Goal: Task Accomplishment & Management: Complete application form

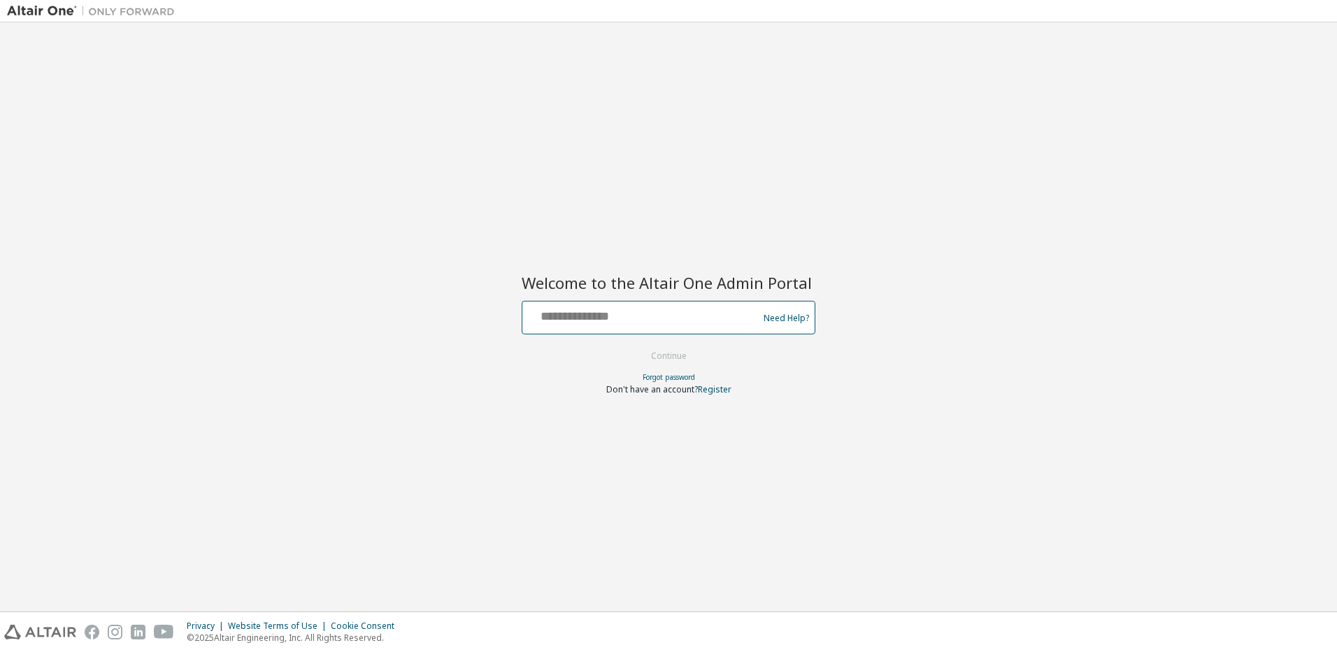
click at [550, 319] on input "text" at bounding box center [642, 314] width 229 height 20
type input "**********"
click at [666, 354] on button "Continue" at bounding box center [668, 356] width 65 height 21
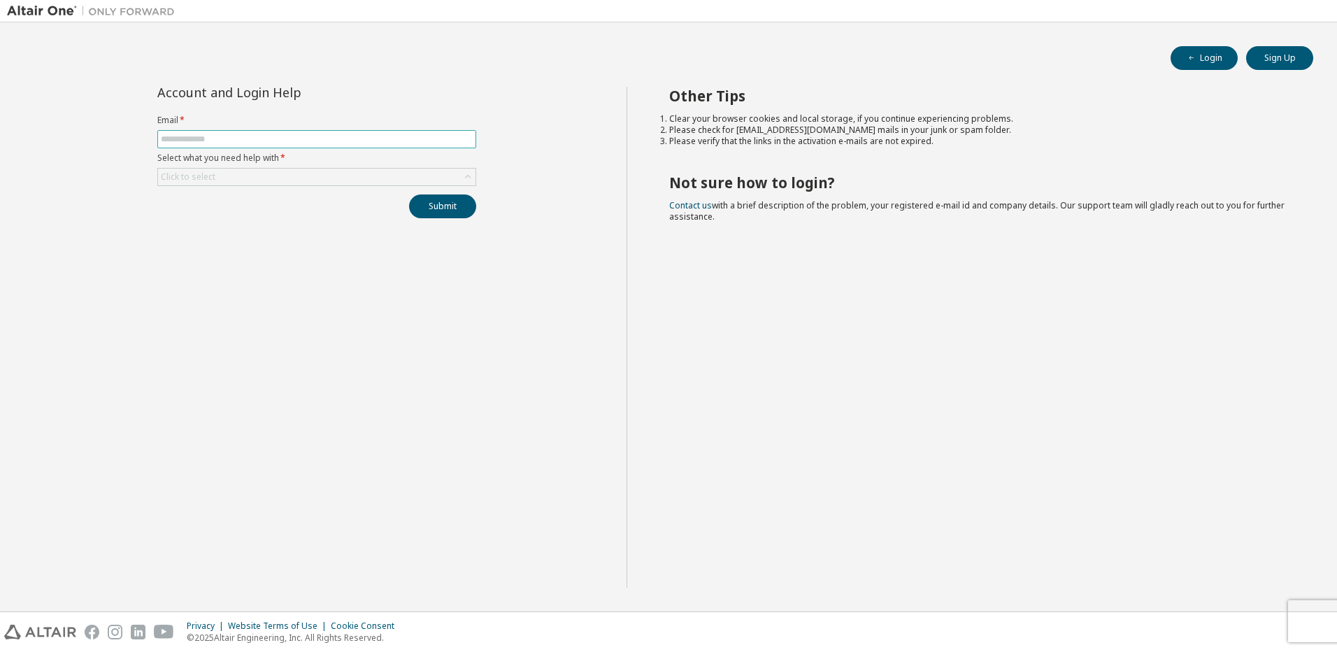
click at [211, 140] on input "text" at bounding box center [317, 139] width 312 height 11
type input "**********"
click at [185, 172] on div "Click to select" at bounding box center [188, 176] width 55 height 11
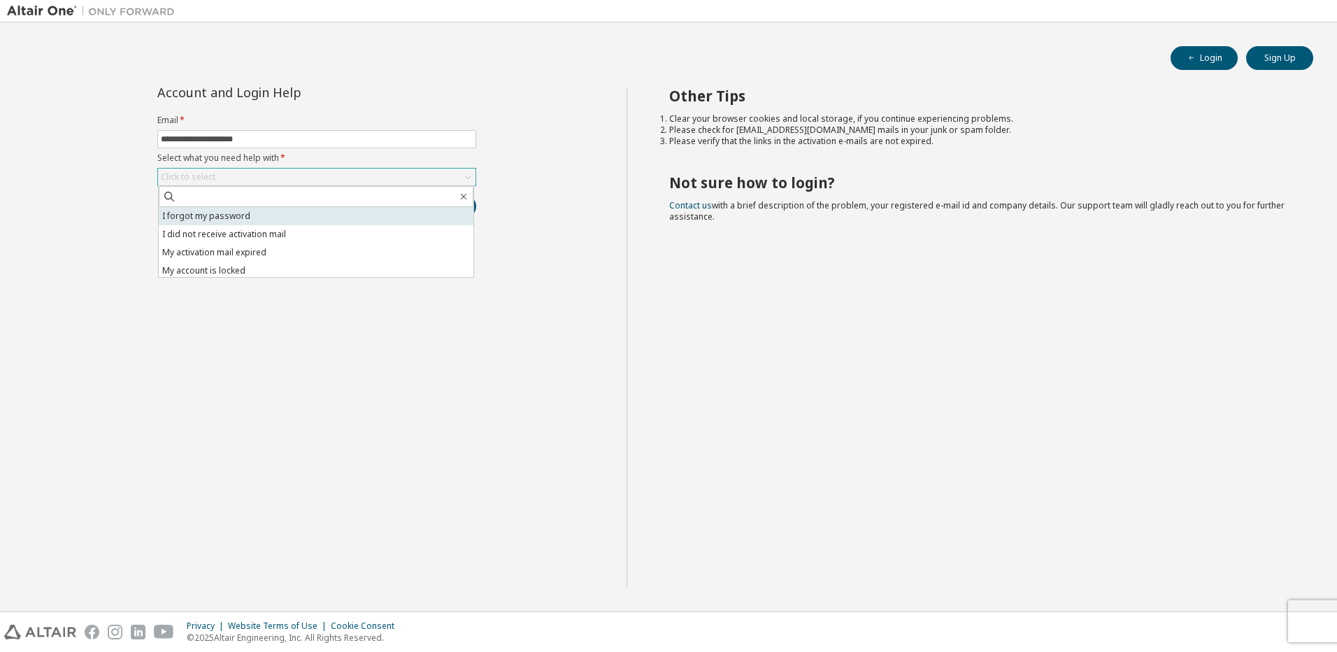
click at [195, 218] on li "I forgot my password" at bounding box center [316, 216] width 315 height 18
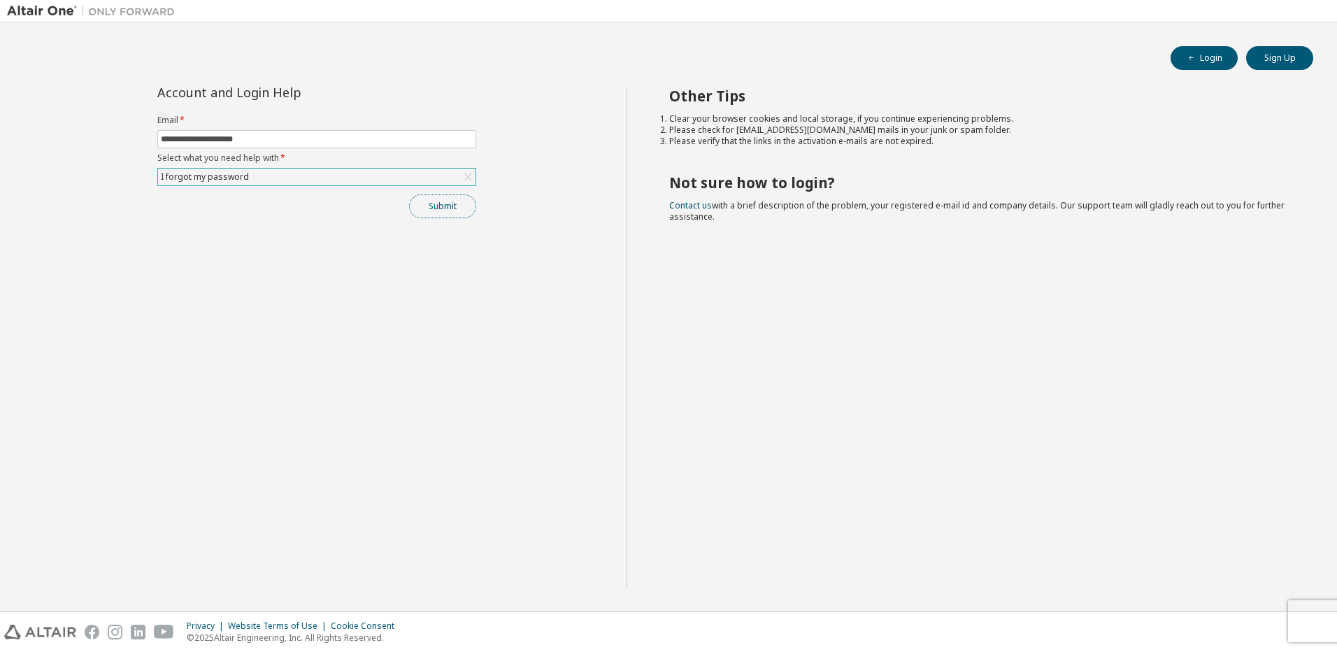
click at [439, 209] on button "Submit" at bounding box center [442, 206] width 67 height 24
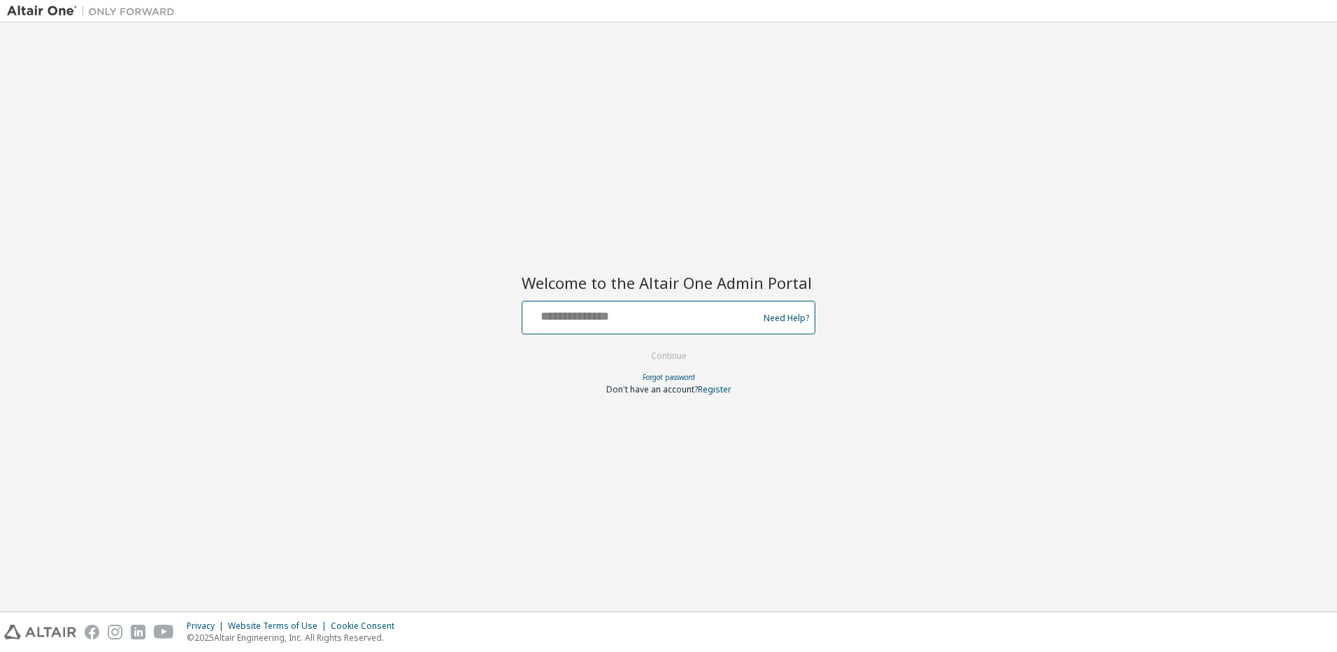
click at [562, 315] on input "text" at bounding box center [642, 314] width 229 height 20
type input "**********"
click at [660, 355] on button "Continue" at bounding box center [668, 356] width 65 height 21
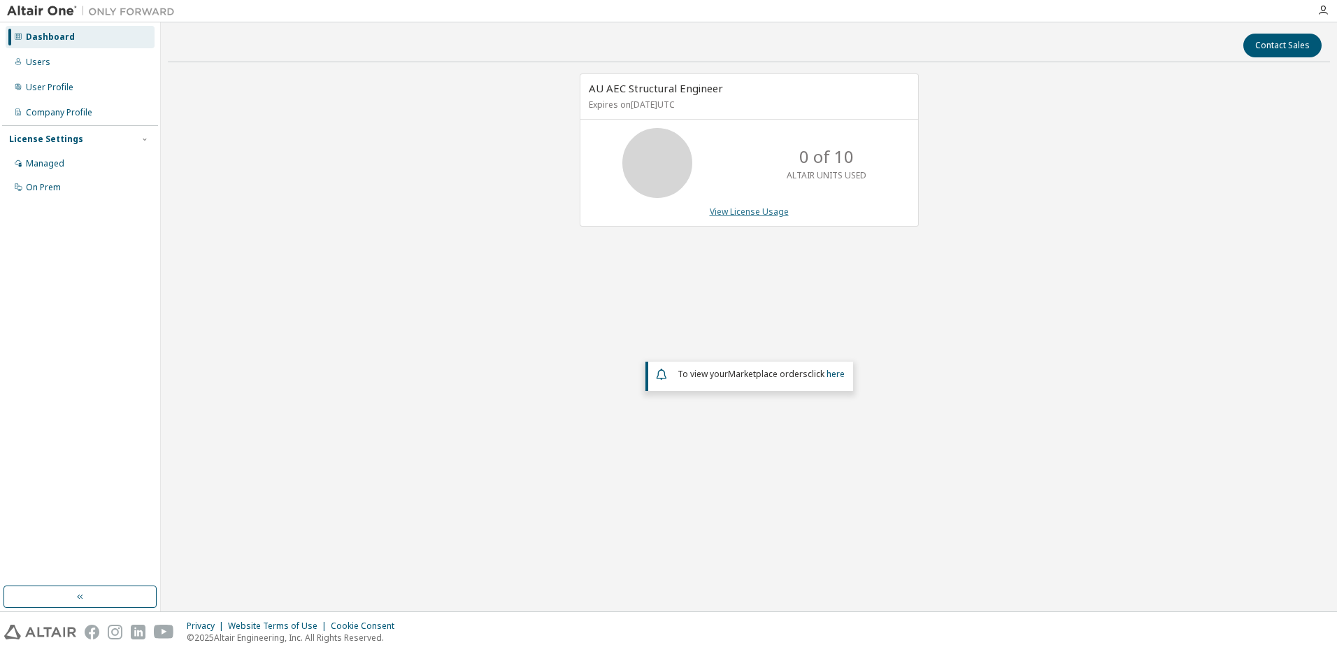
click at [729, 208] on link "View License Usage" at bounding box center [749, 212] width 79 height 12
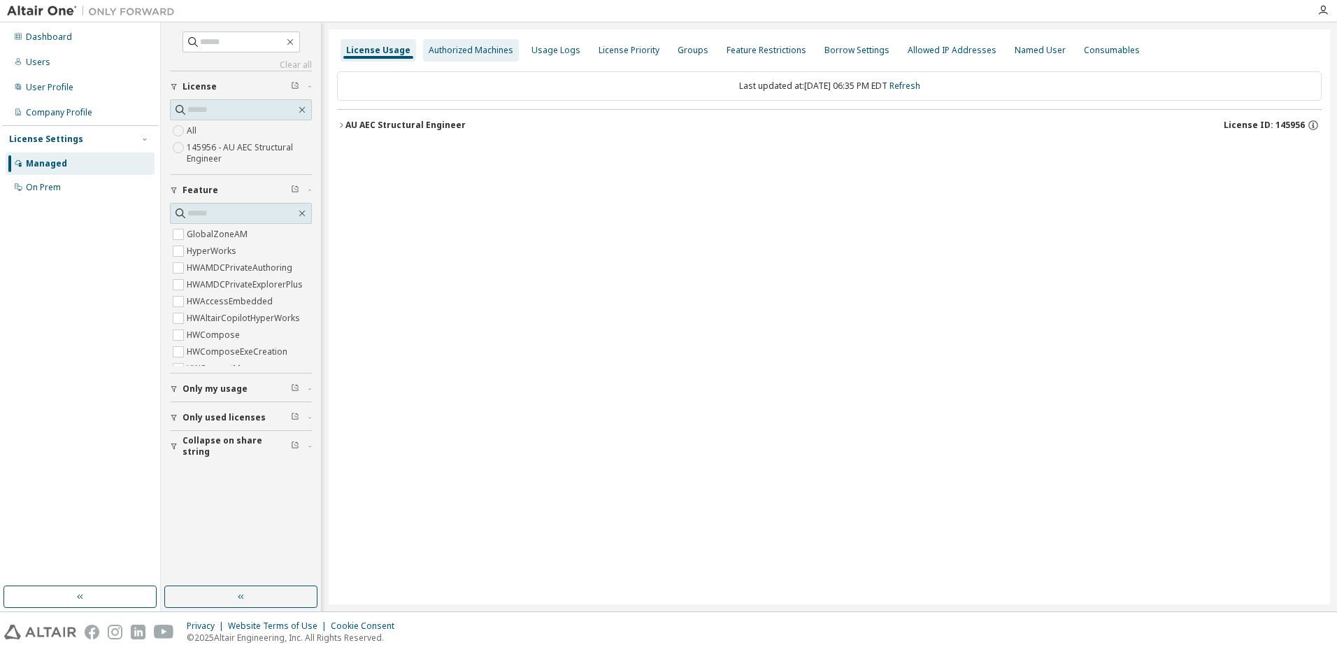
click at [457, 43] on div "Authorized Machines" at bounding box center [471, 50] width 96 height 22
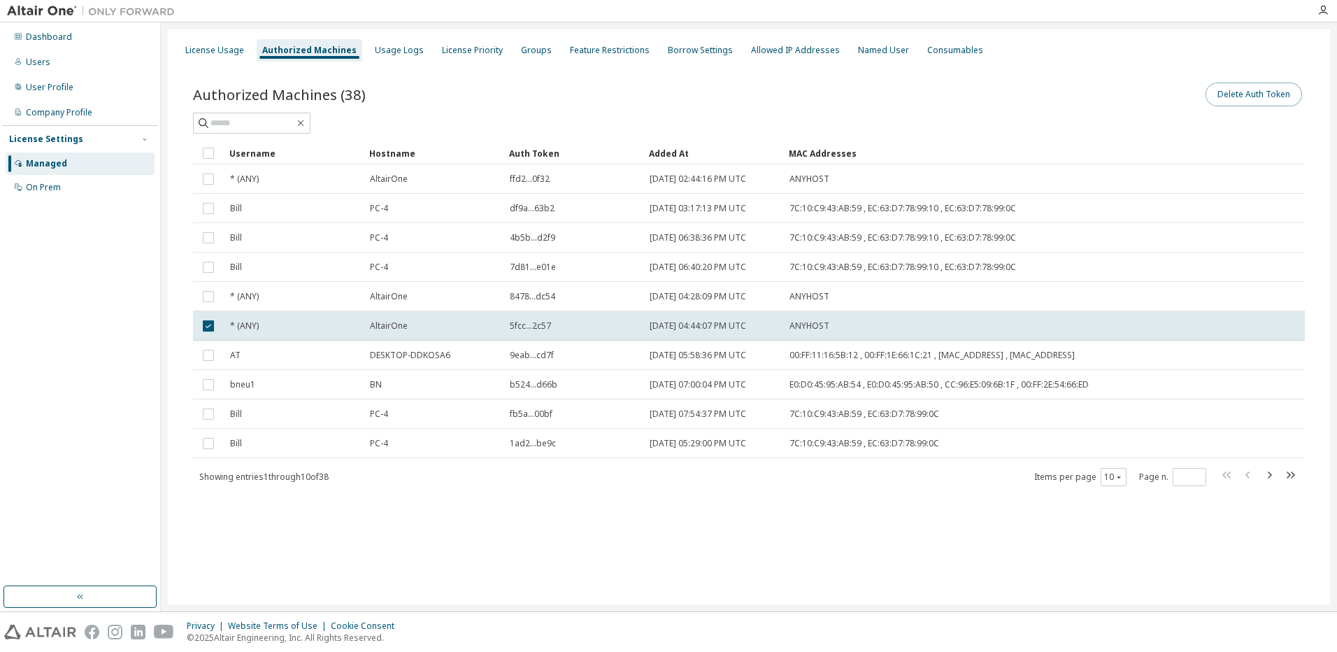
click at [1221, 92] on button "Delete Auth Token" at bounding box center [1254, 95] width 97 height 24
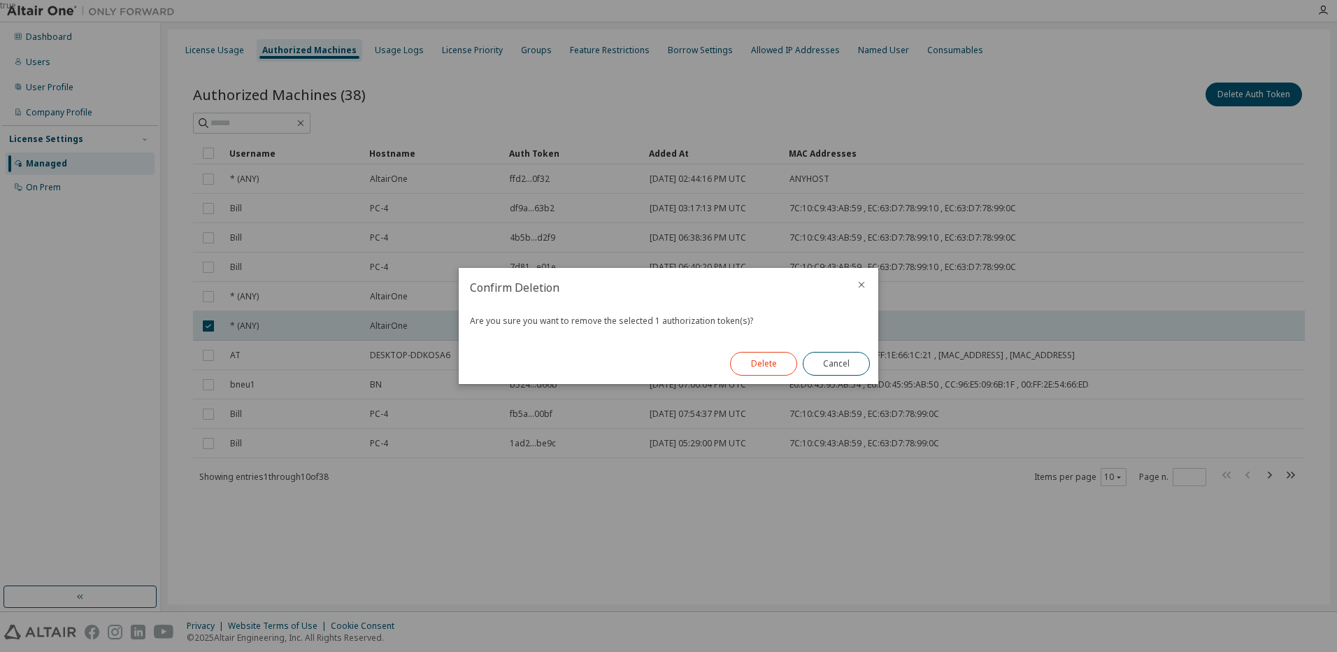
click at [775, 364] on button "Delete" at bounding box center [763, 364] width 67 height 24
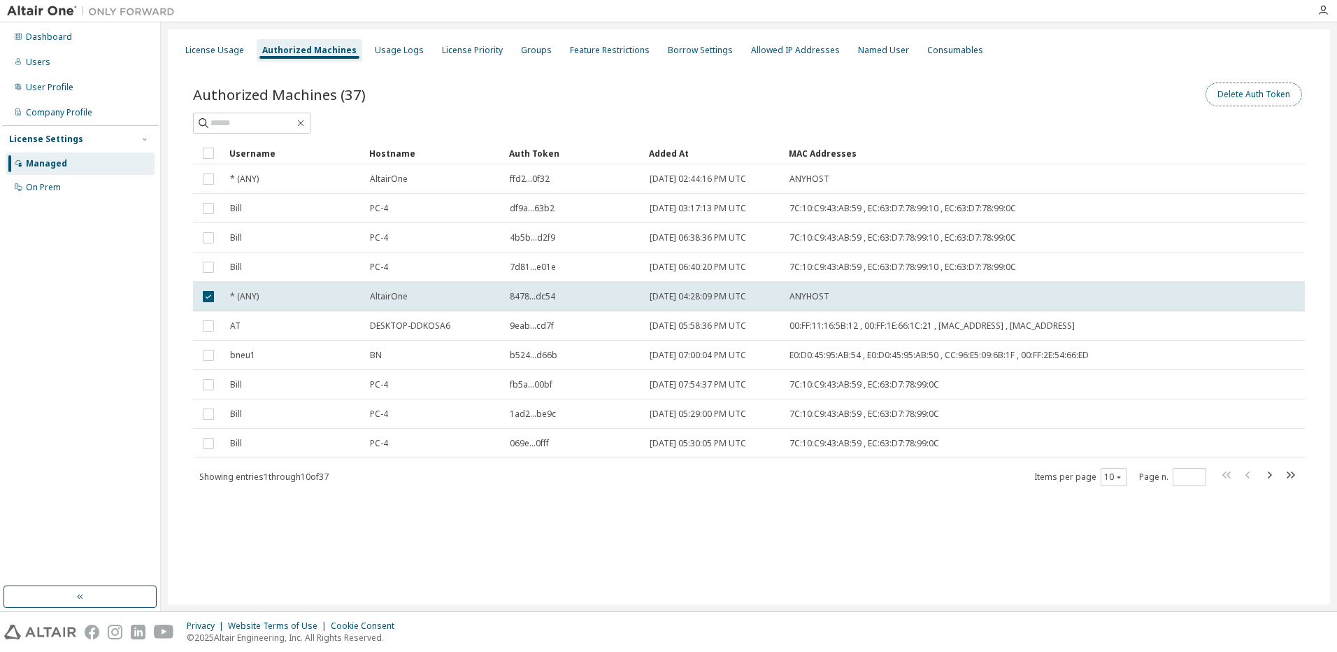
click at [1261, 94] on button "Delete Auth Token" at bounding box center [1254, 95] width 97 height 24
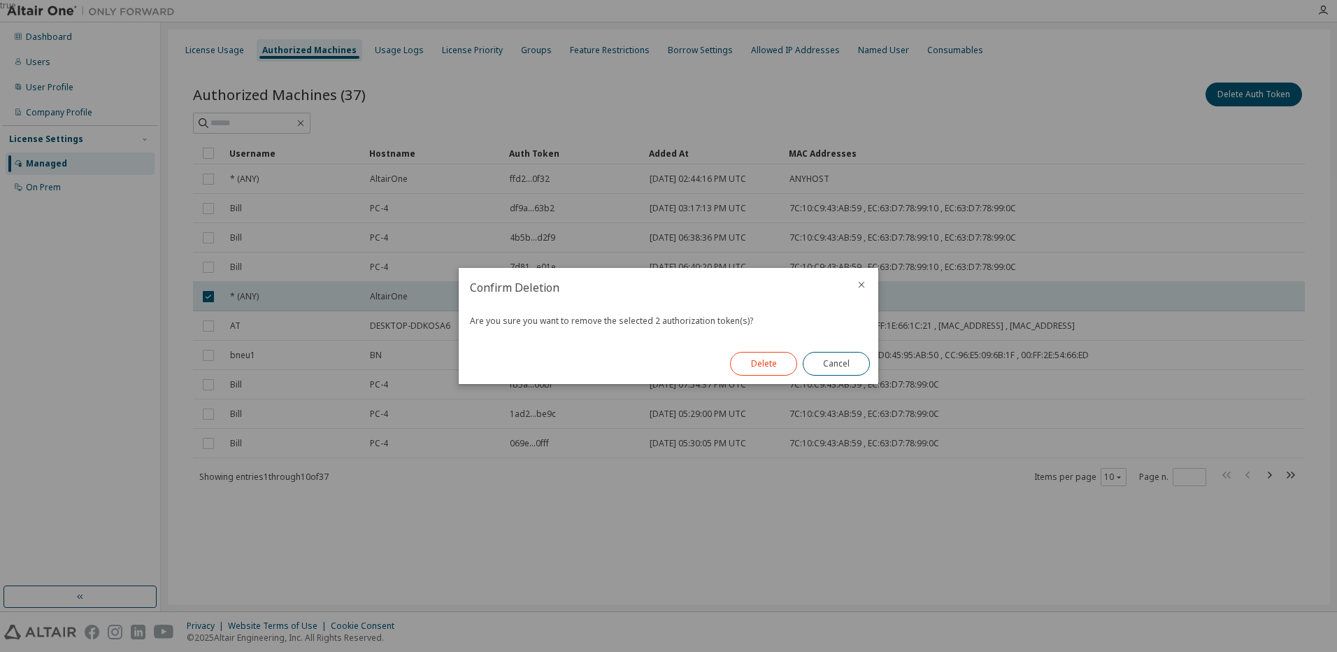
click at [765, 366] on button "Delete" at bounding box center [763, 364] width 67 height 24
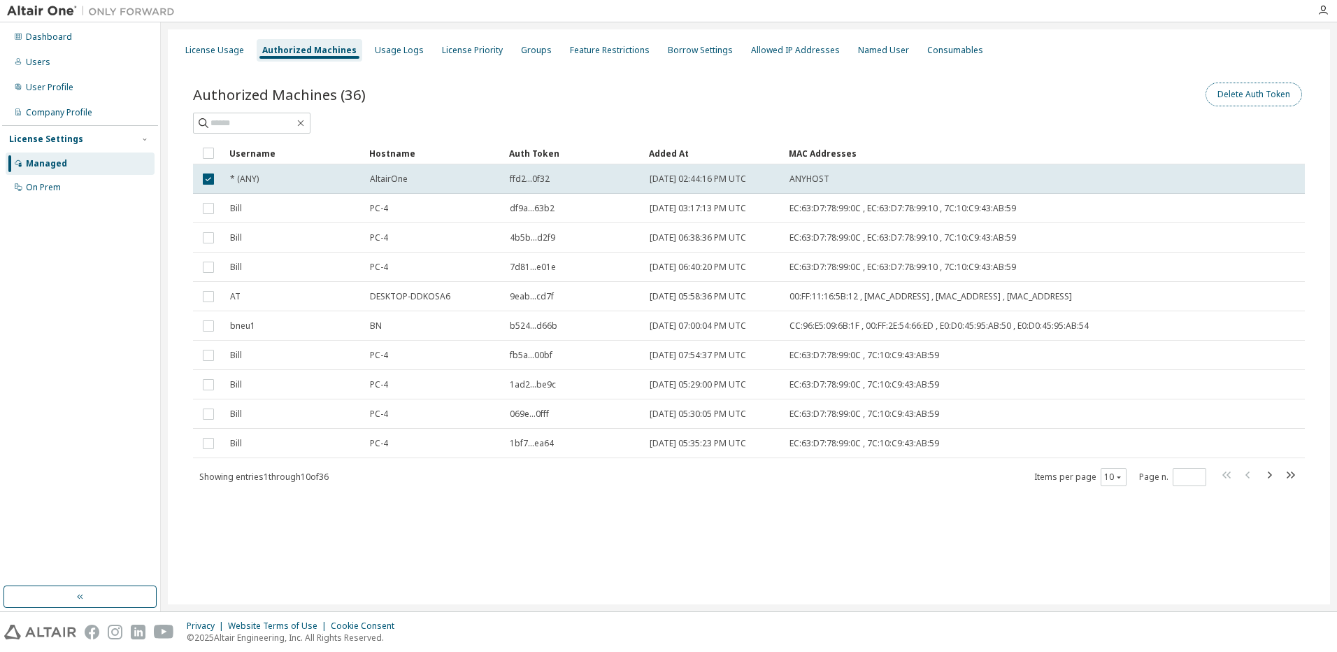
click at [1237, 95] on button "Delete Auth Token" at bounding box center [1254, 95] width 97 height 24
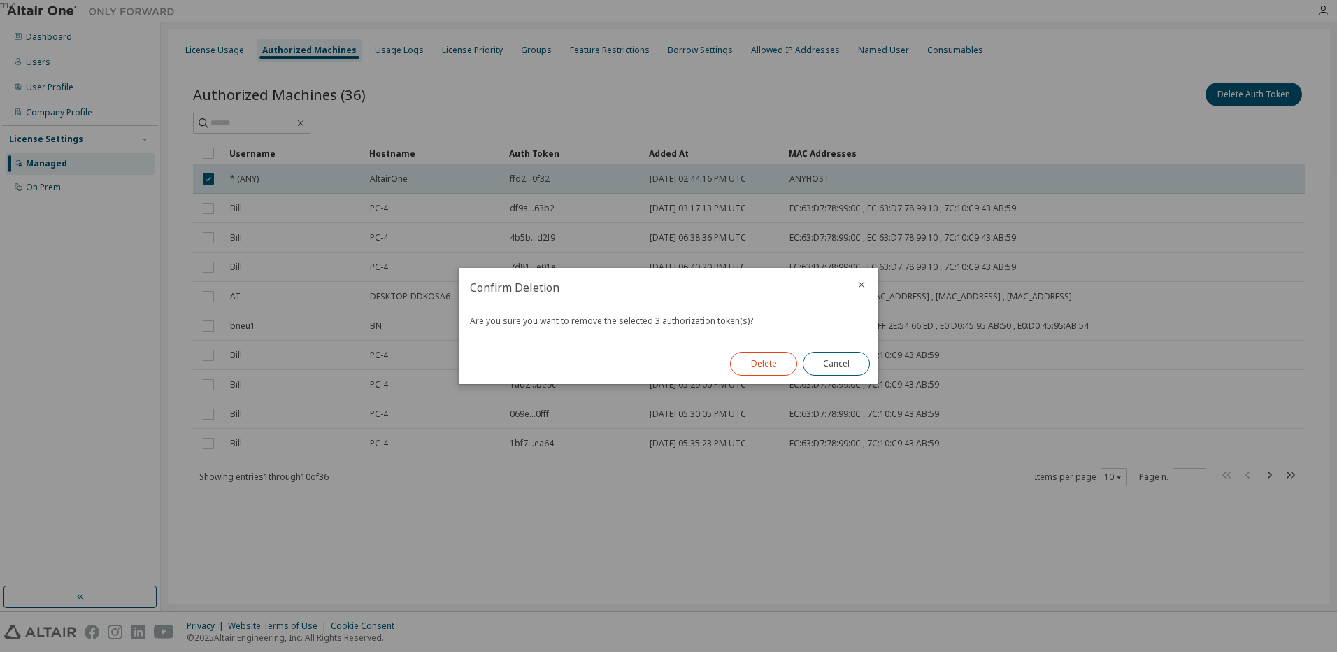
click at [774, 365] on button "Delete" at bounding box center [763, 364] width 67 height 24
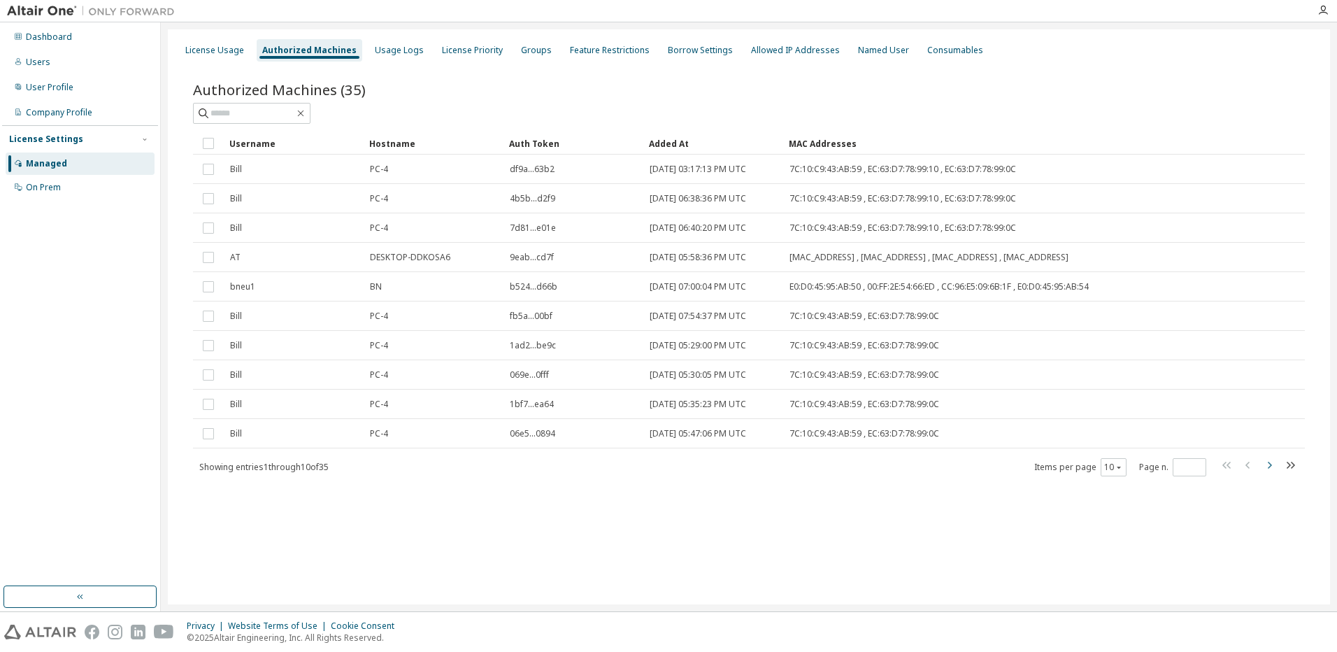
click at [1270, 464] on icon "button" at bounding box center [1270, 465] width 4 height 7
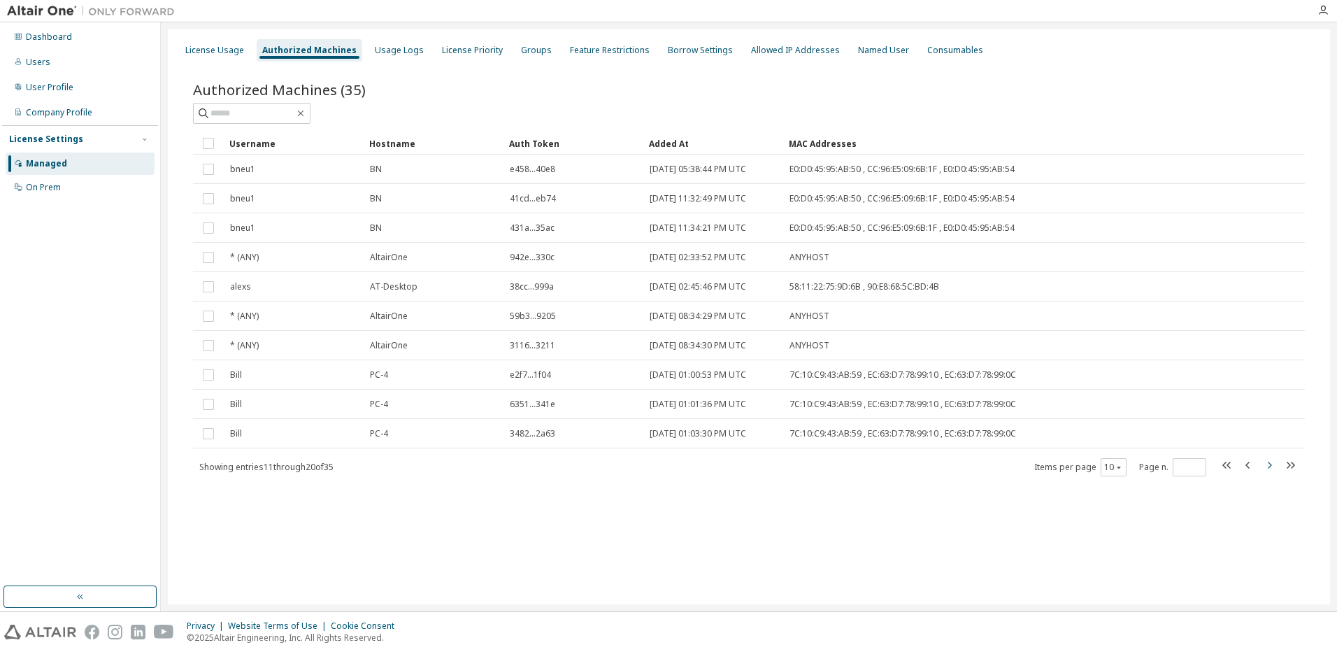
click at [1270, 464] on icon "button" at bounding box center [1270, 465] width 4 height 7
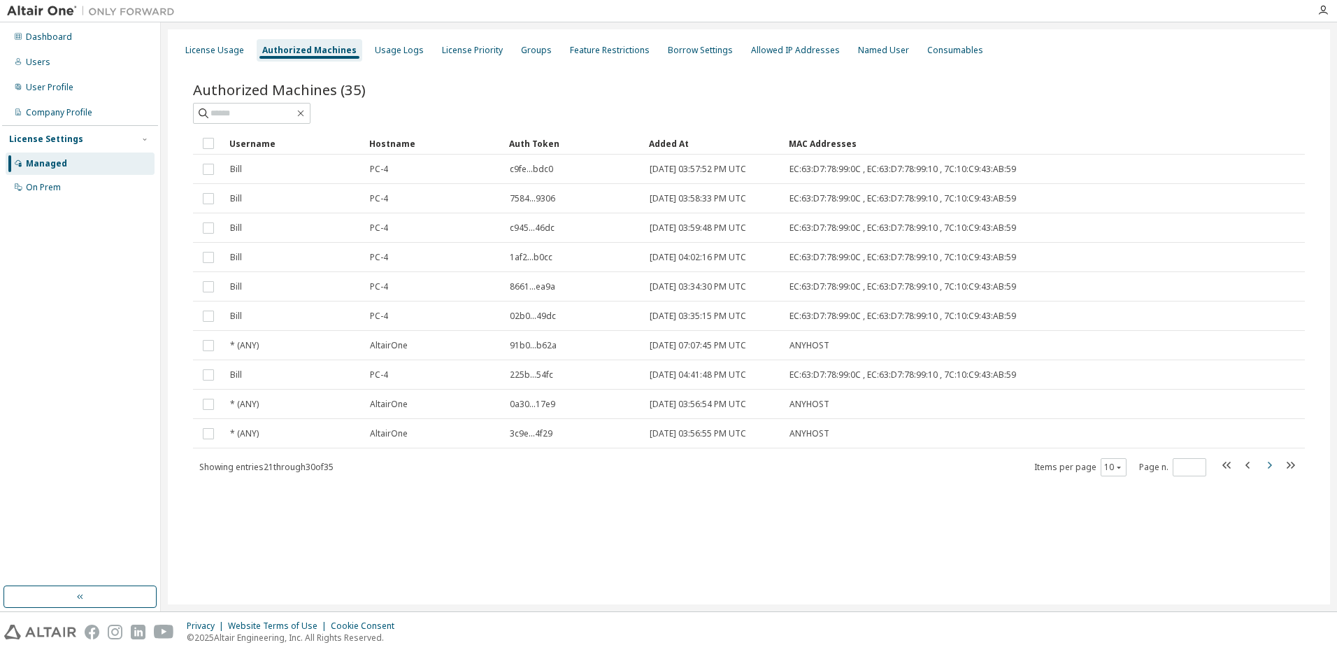
click at [1270, 464] on icon "button" at bounding box center [1270, 465] width 4 height 7
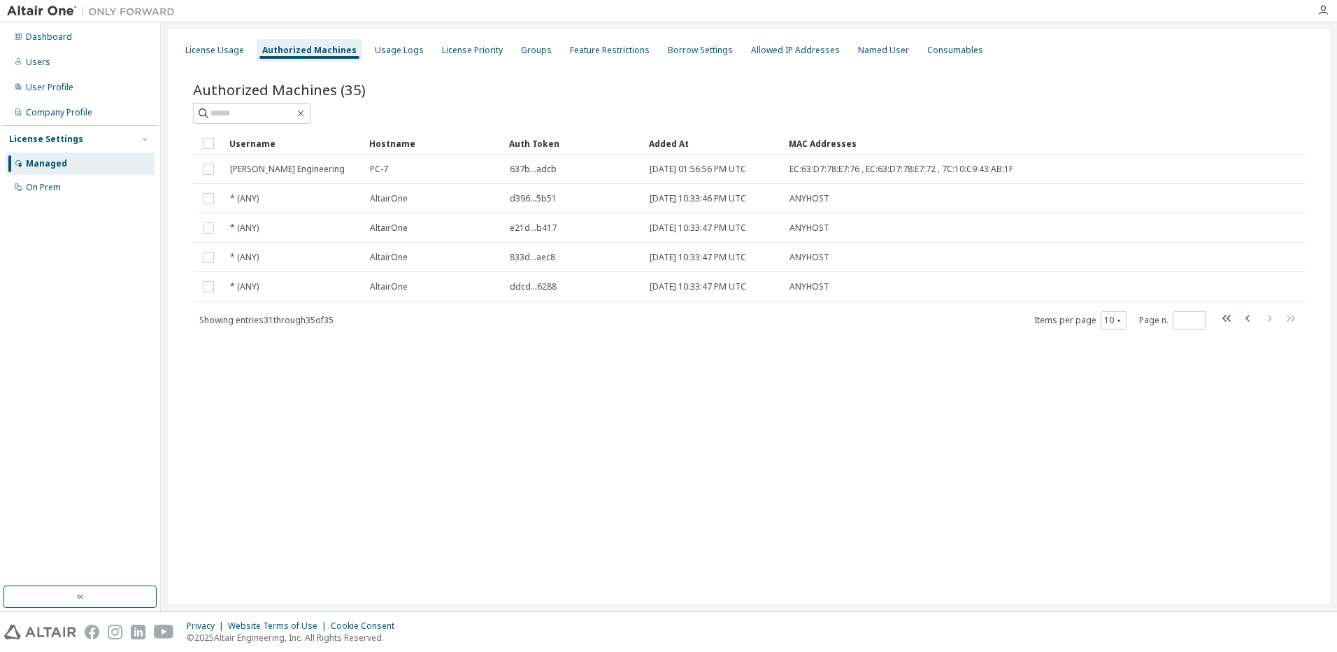
click at [1248, 318] on icon "button" at bounding box center [1248, 318] width 17 height 17
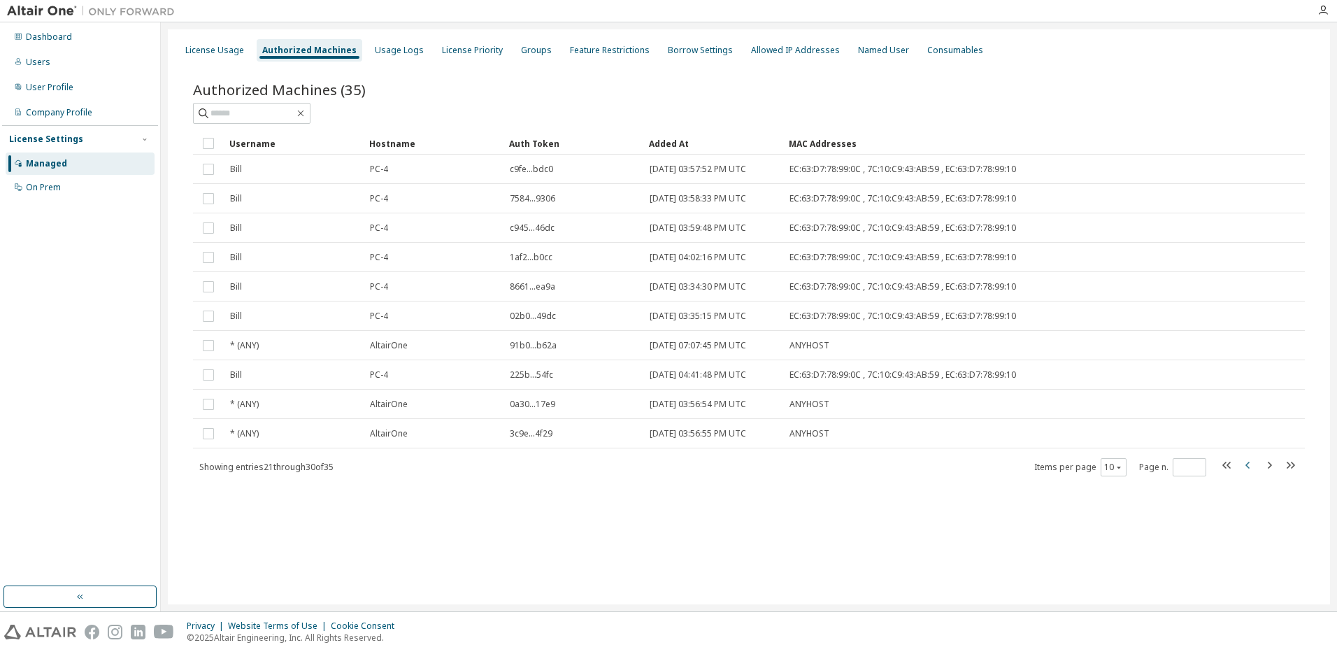
click at [1248, 462] on icon "button" at bounding box center [1248, 465] width 17 height 17
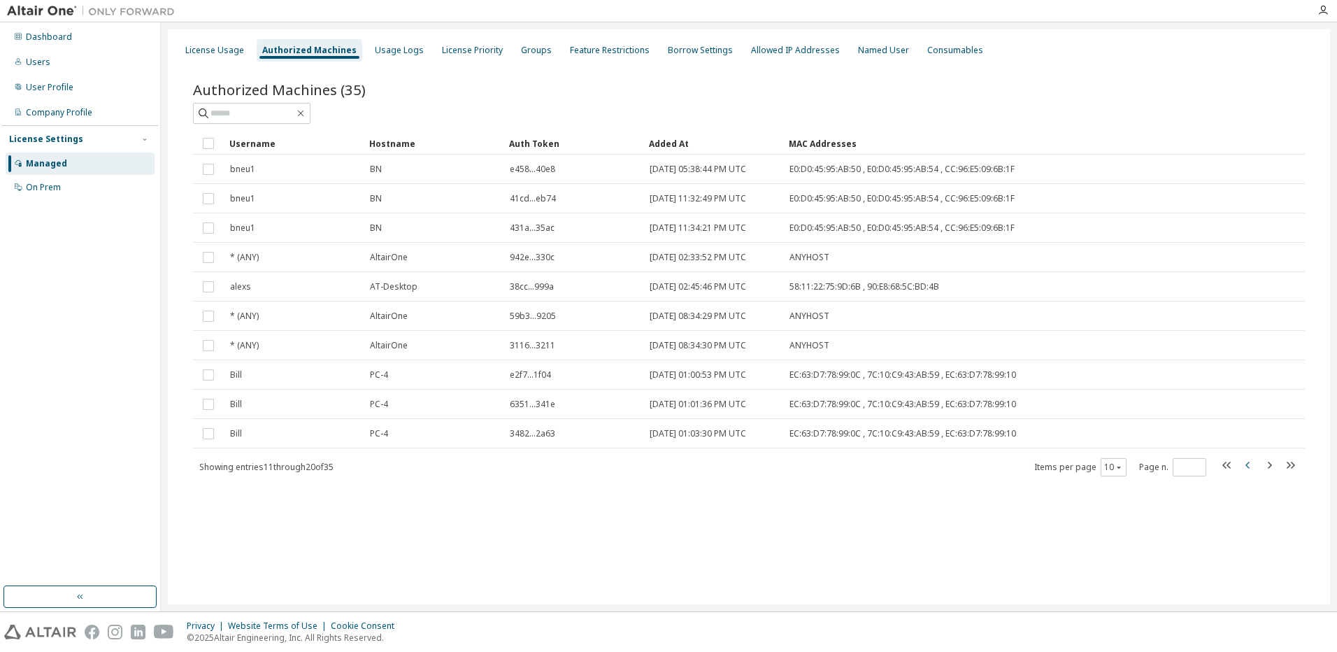
click at [1248, 462] on icon "button" at bounding box center [1248, 465] width 17 height 17
type input "*"
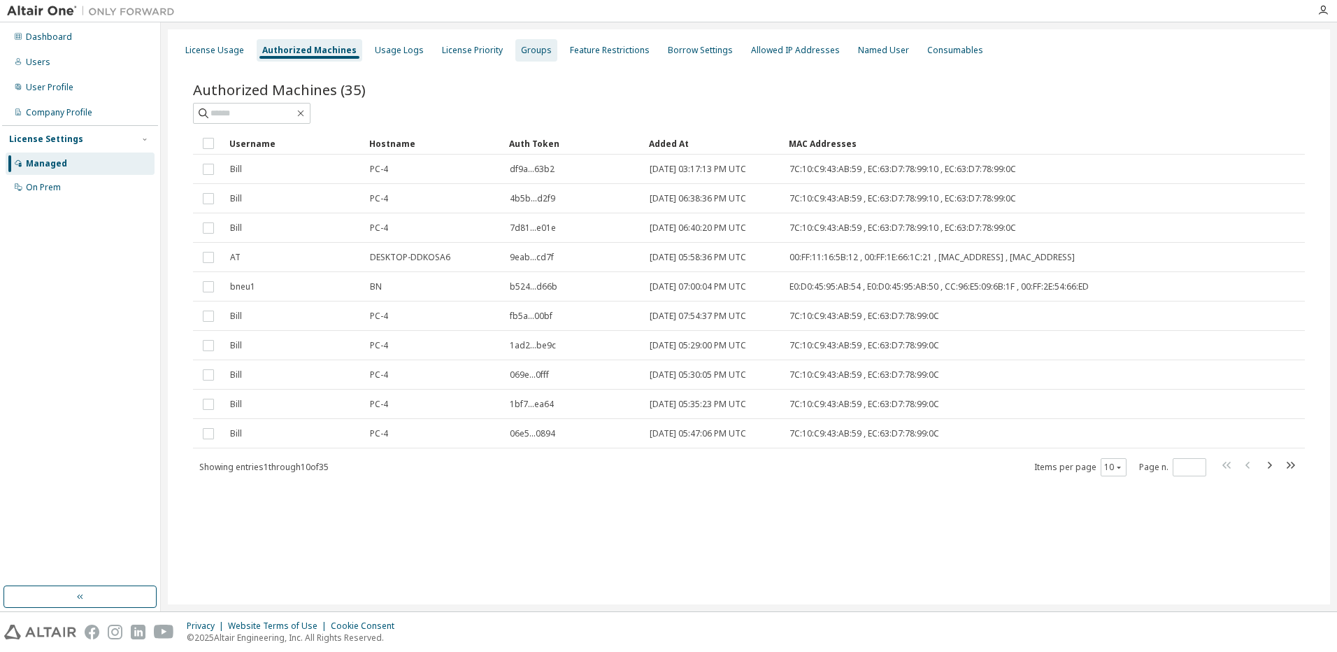
click at [529, 50] on div "Groups" at bounding box center [536, 50] width 31 height 11
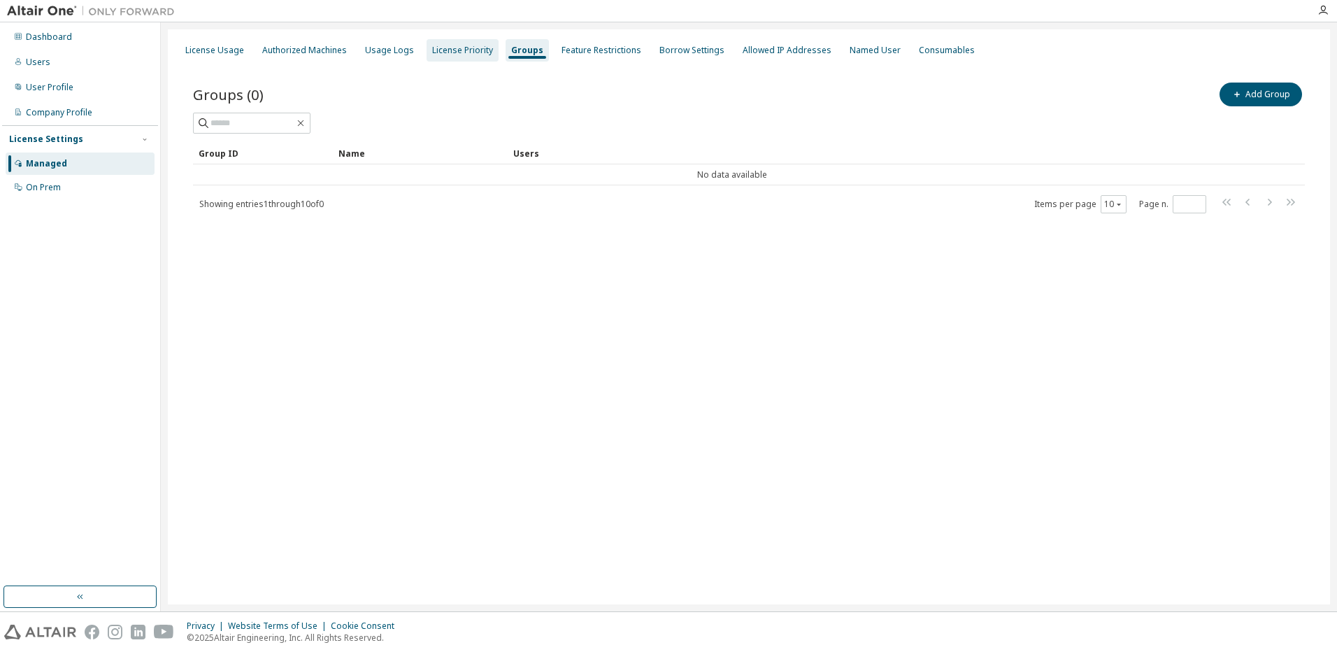
click at [461, 49] on div "License Priority" at bounding box center [462, 50] width 61 height 11
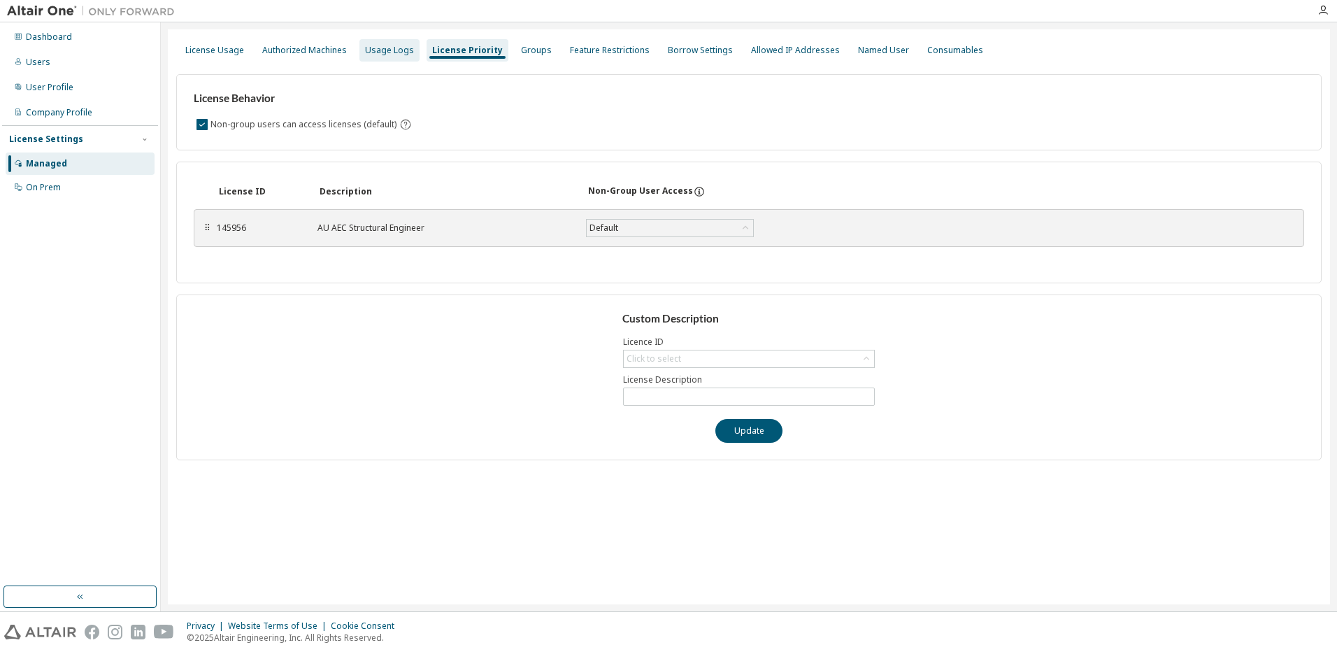
click at [398, 49] on div "Usage Logs" at bounding box center [389, 50] width 49 height 11
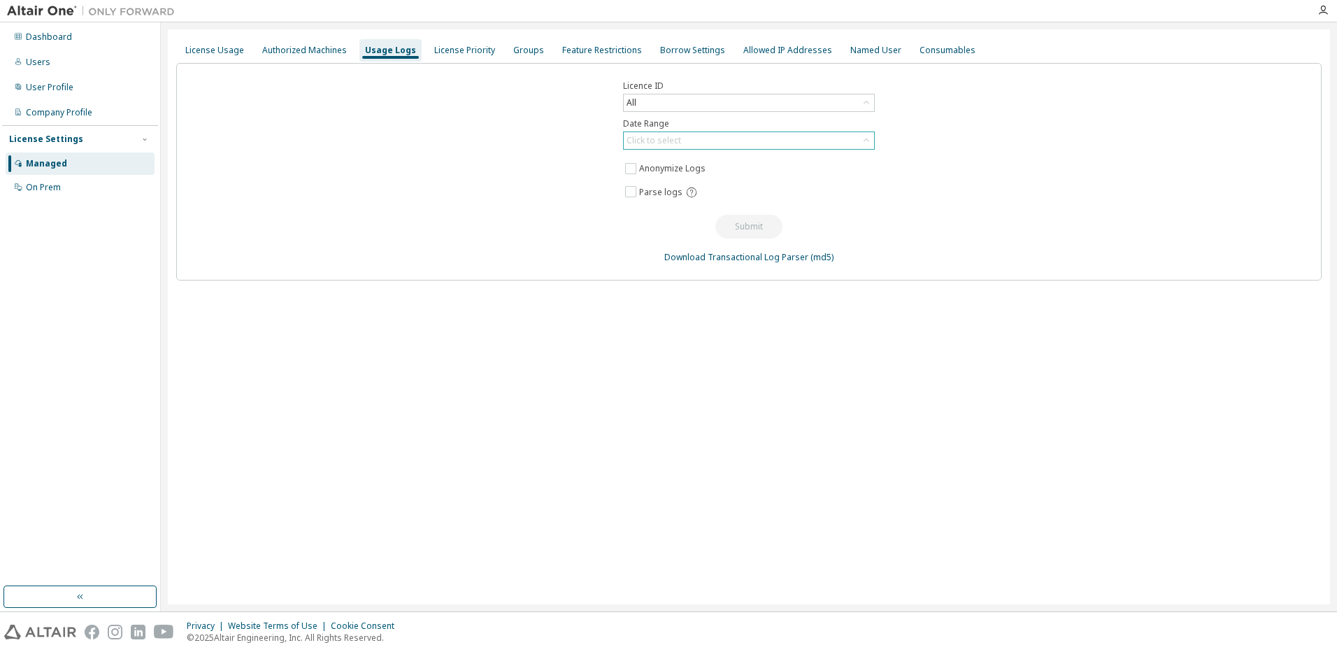
click at [667, 138] on div "Click to select" at bounding box center [654, 140] width 55 height 11
click at [671, 194] on li "Year to date" at bounding box center [749, 198] width 248 height 18
click at [762, 228] on button "Submit" at bounding box center [749, 227] width 67 height 24
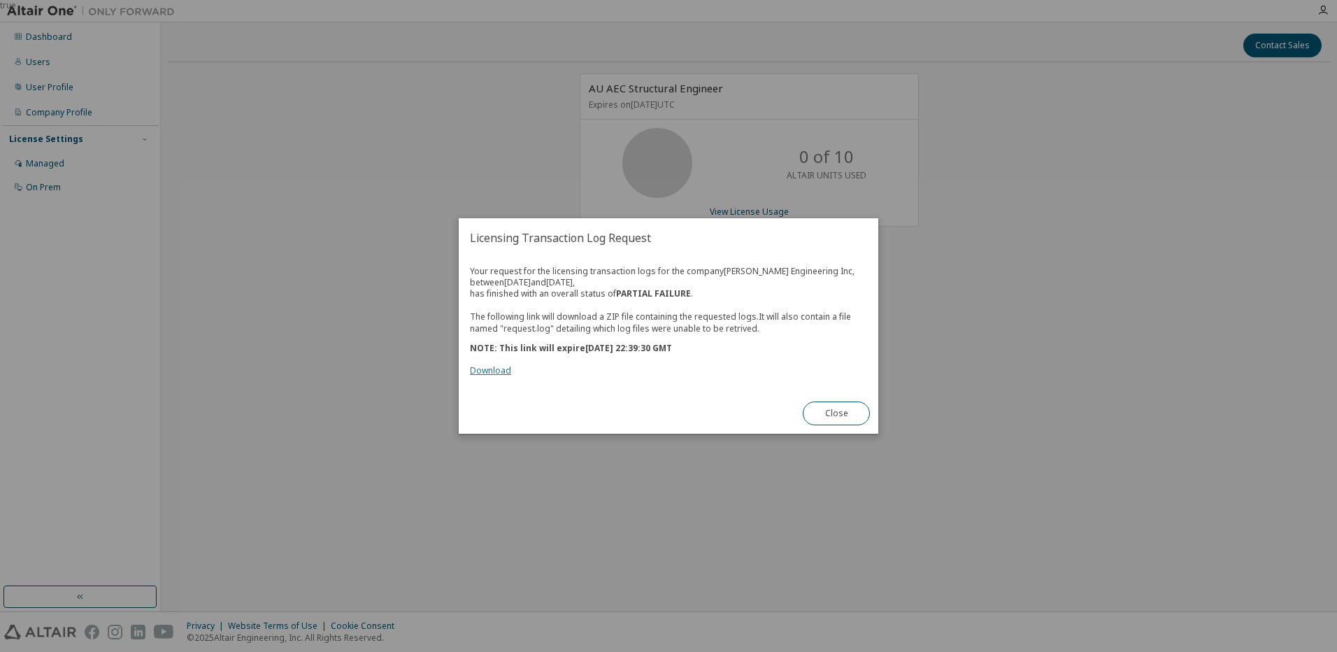
click at [485, 371] on link "Download" at bounding box center [490, 370] width 41 height 12
click at [1067, 149] on div "true" at bounding box center [668, 326] width 1337 height 652
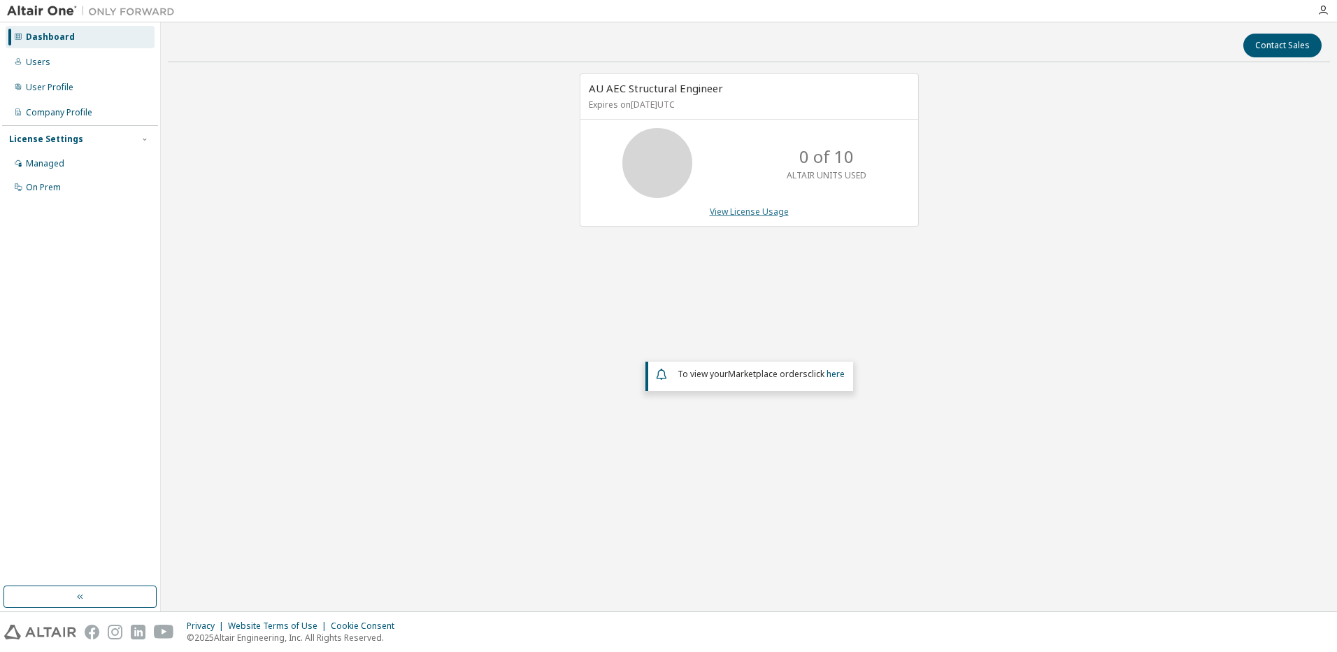
click at [746, 208] on link "View License Usage" at bounding box center [749, 212] width 79 height 12
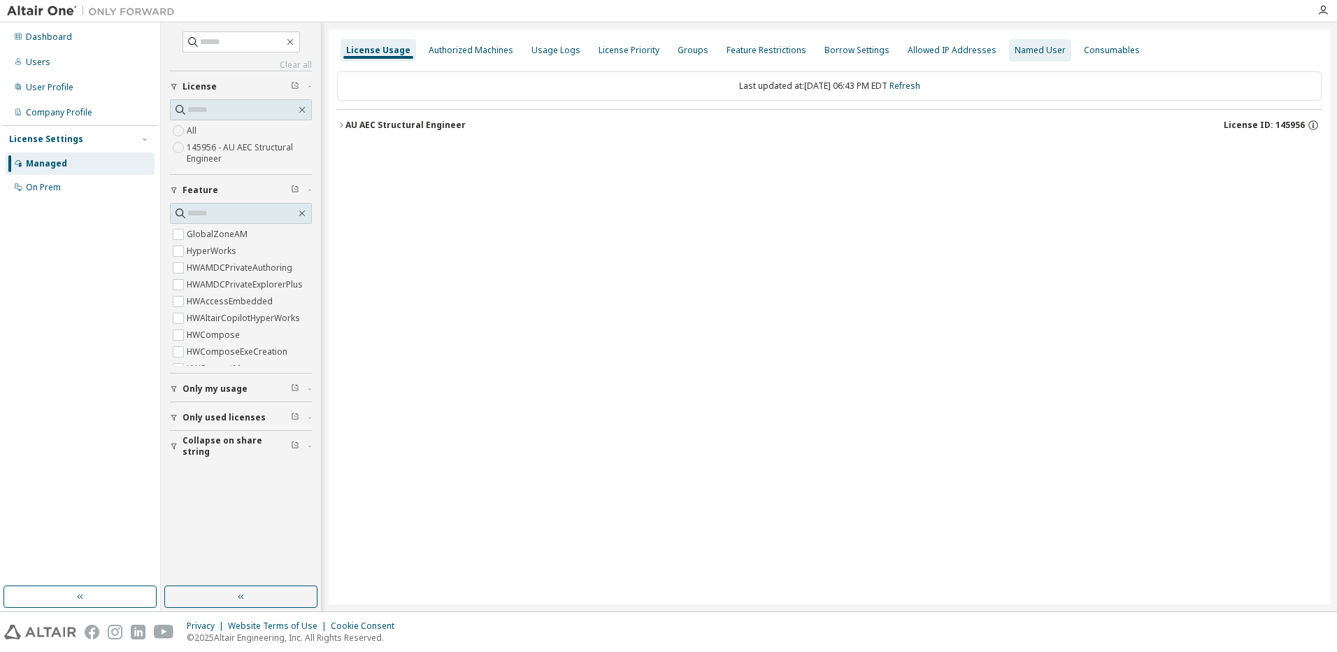
click at [1015, 51] on div "Named User" at bounding box center [1040, 50] width 51 height 11
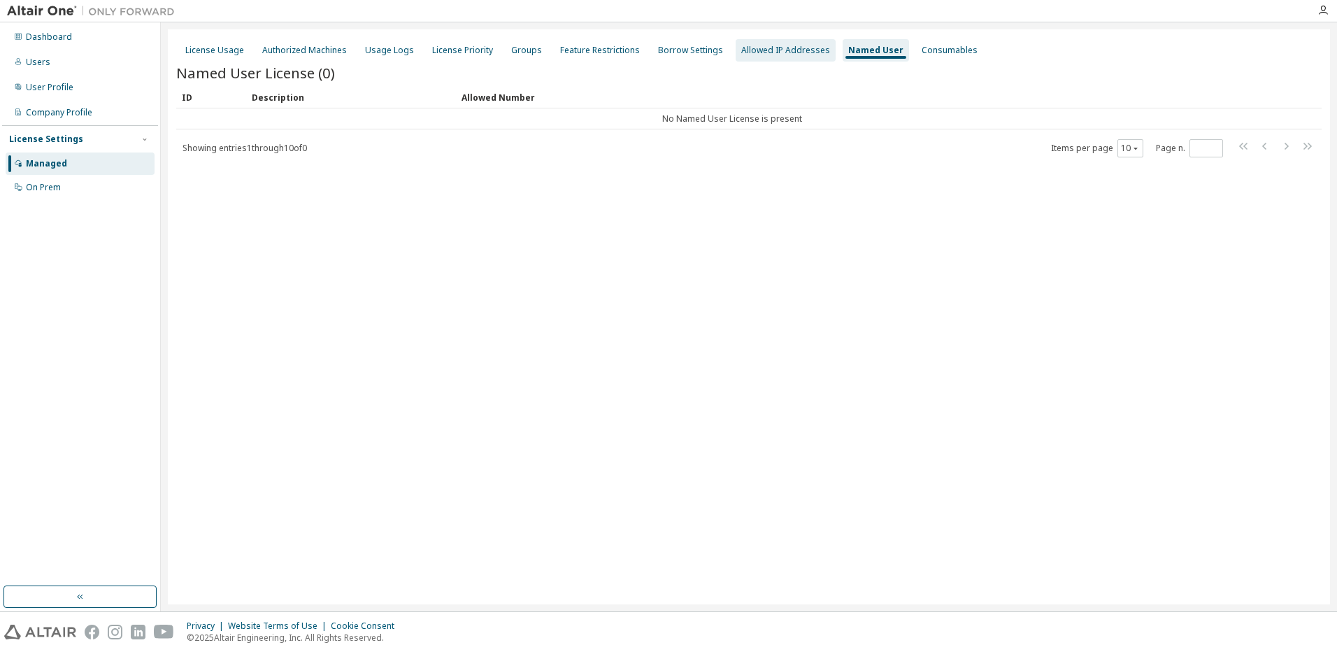
click at [756, 50] on div "Allowed IP Addresses" at bounding box center [785, 50] width 89 height 11
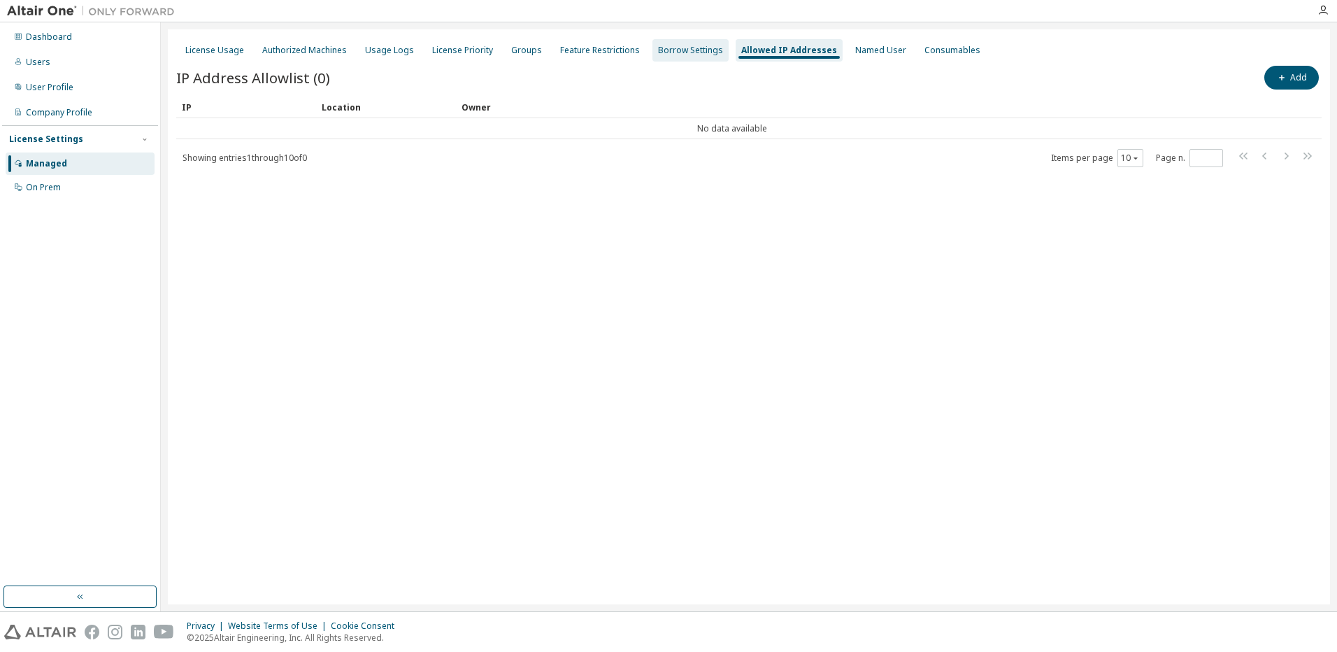
click at [675, 53] on div "Borrow Settings" at bounding box center [690, 50] width 65 height 11
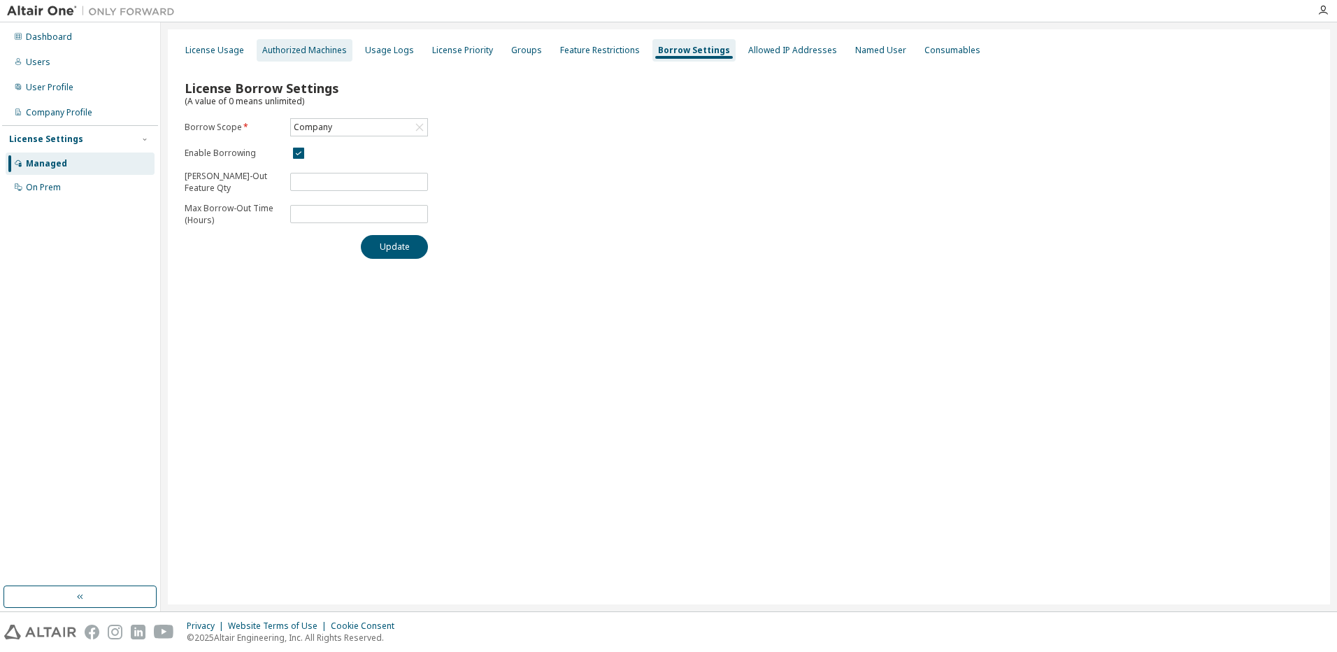
click at [313, 52] on div "Authorized Machines" at bounding box center [304, 50] width 85 height 11
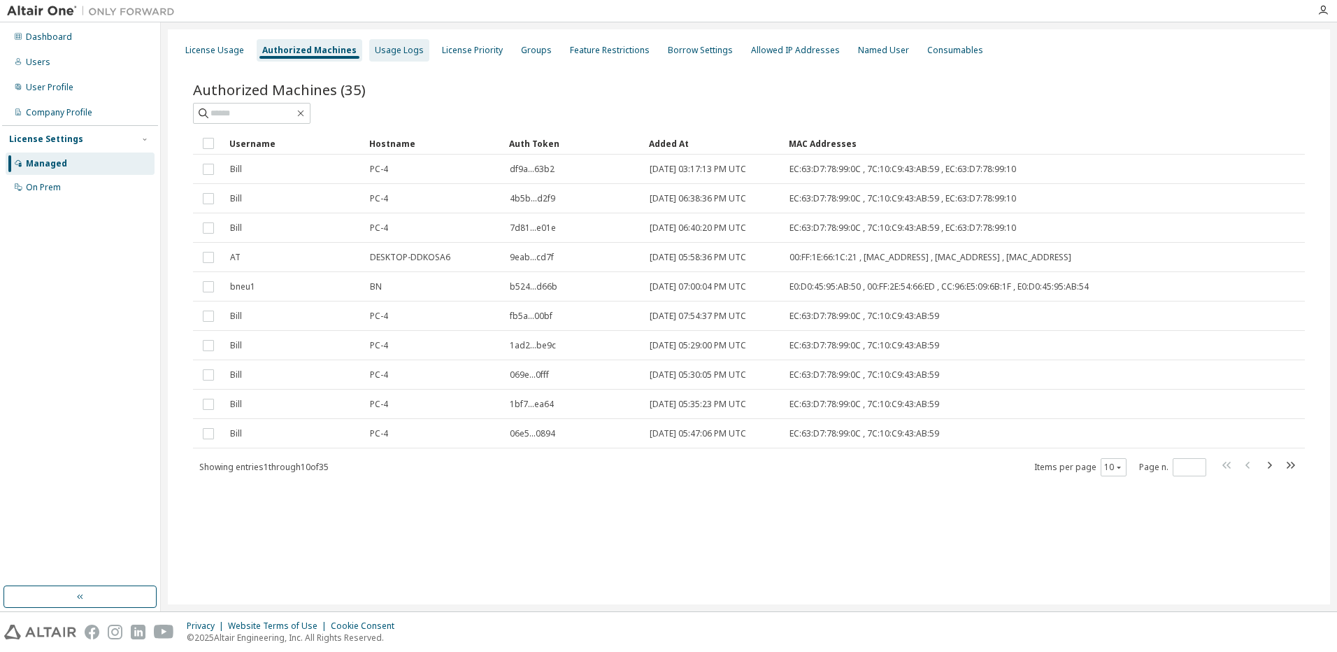
click at [398, 50] on div "Usage Logs" at bounding box center [399, 50] width 49 height 11
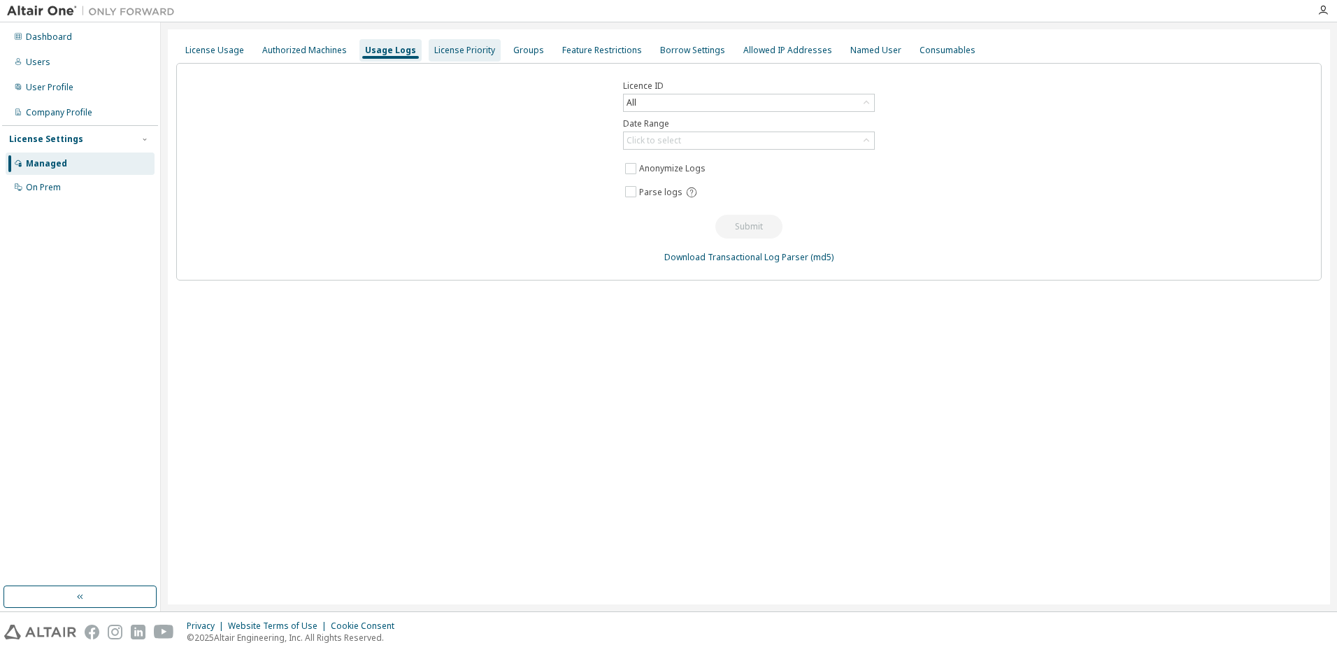
click at [460, 48] on div "License Priority" at bounding box center [464, 50] width 61 height 11
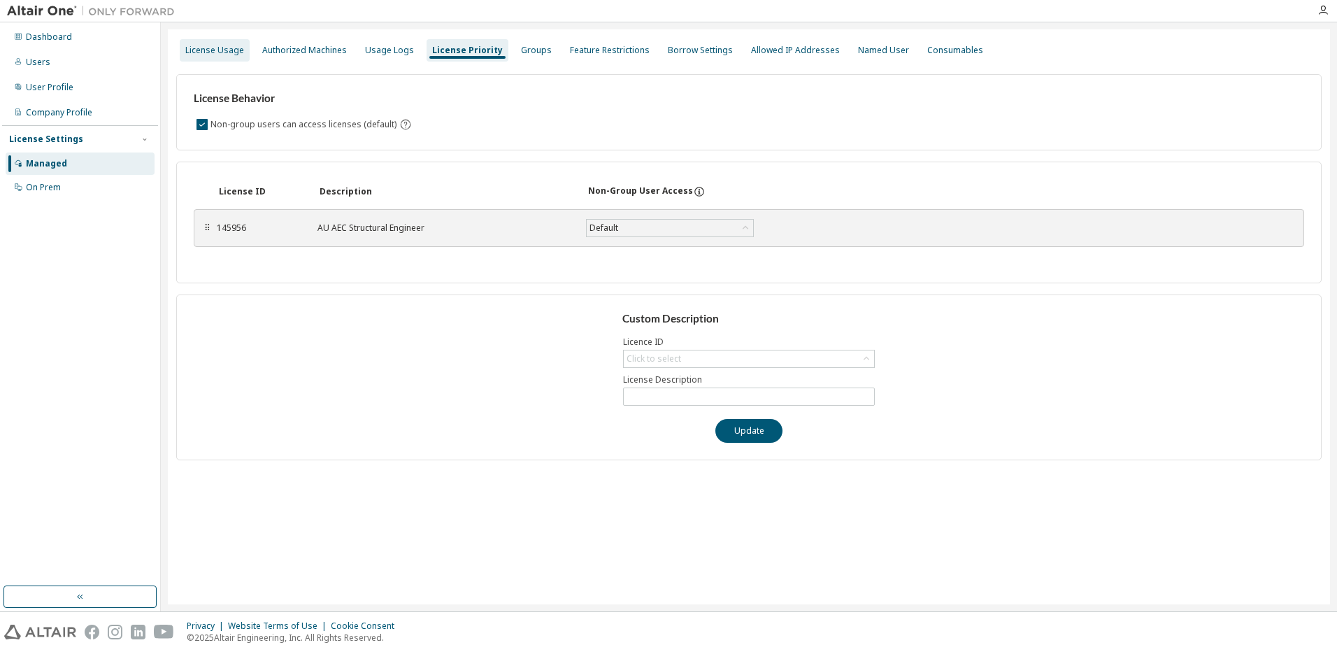
click at [211, 51] on div "License Usage" at bounding box center [214, 50] width 59 height 11
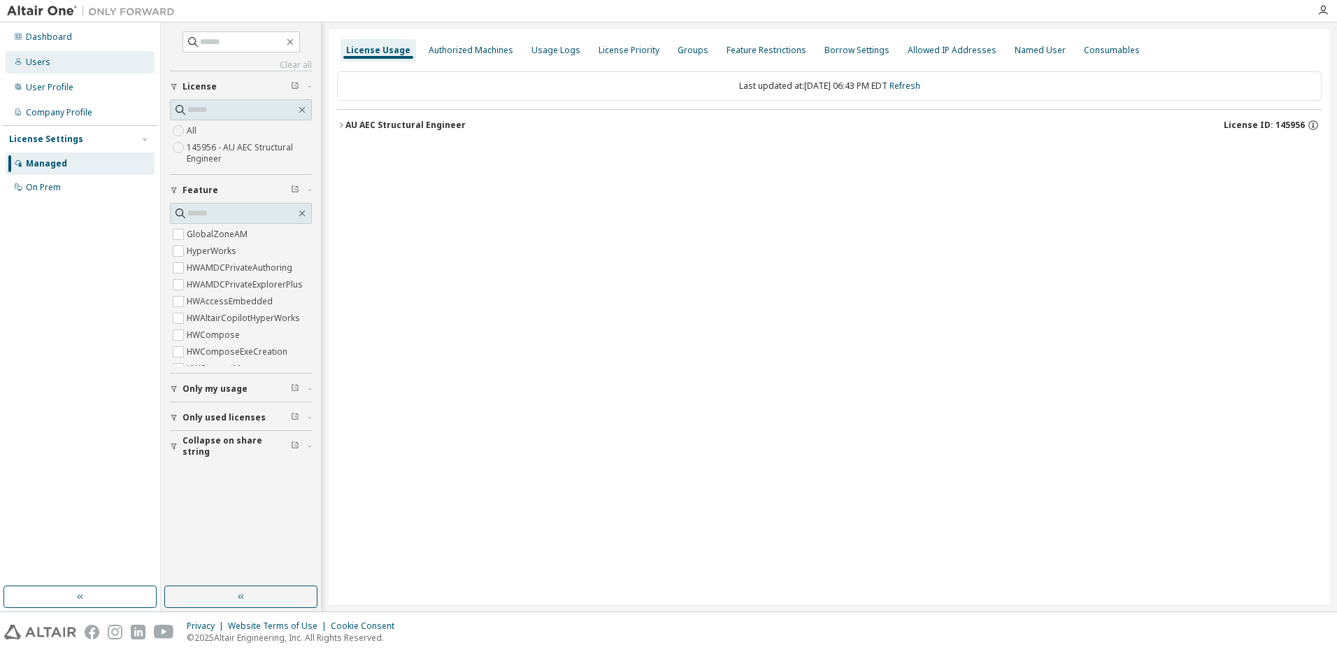
click at [35, 59] on div "Users" at bounding box center [38, 62] width 24 height 11
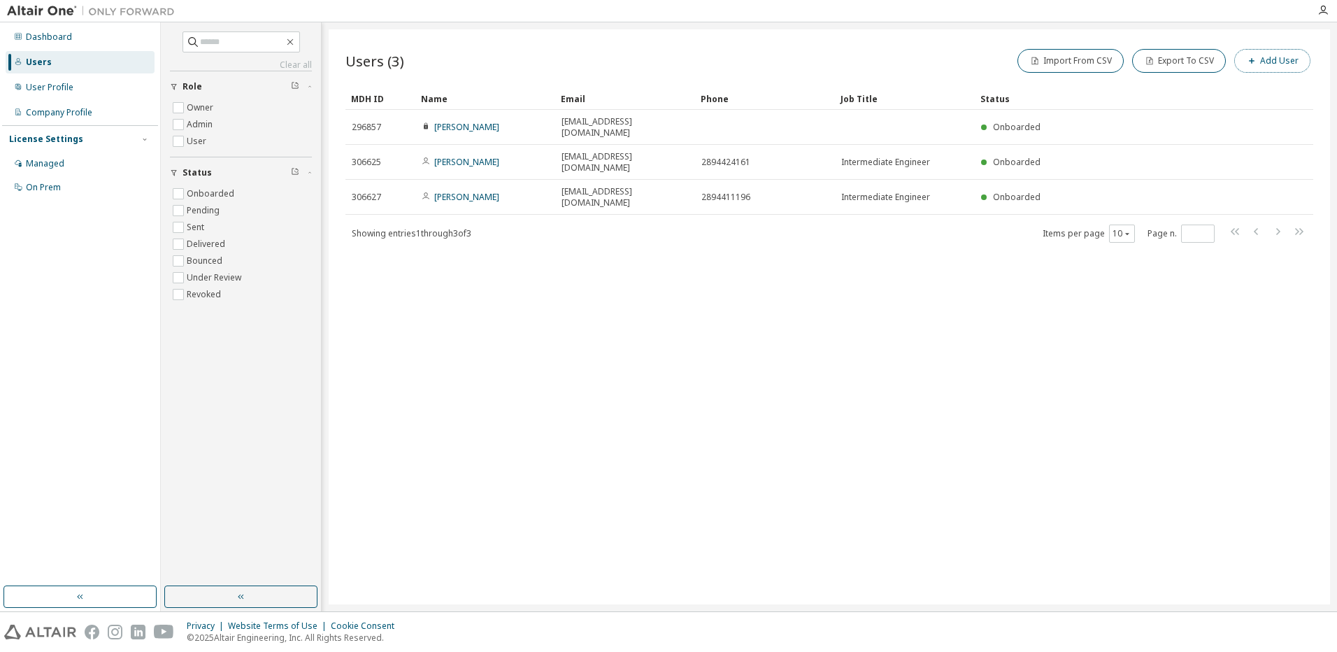
click at [1263, 59] on button "Add User" at bounding box center [1272, 61] width 76 height 24
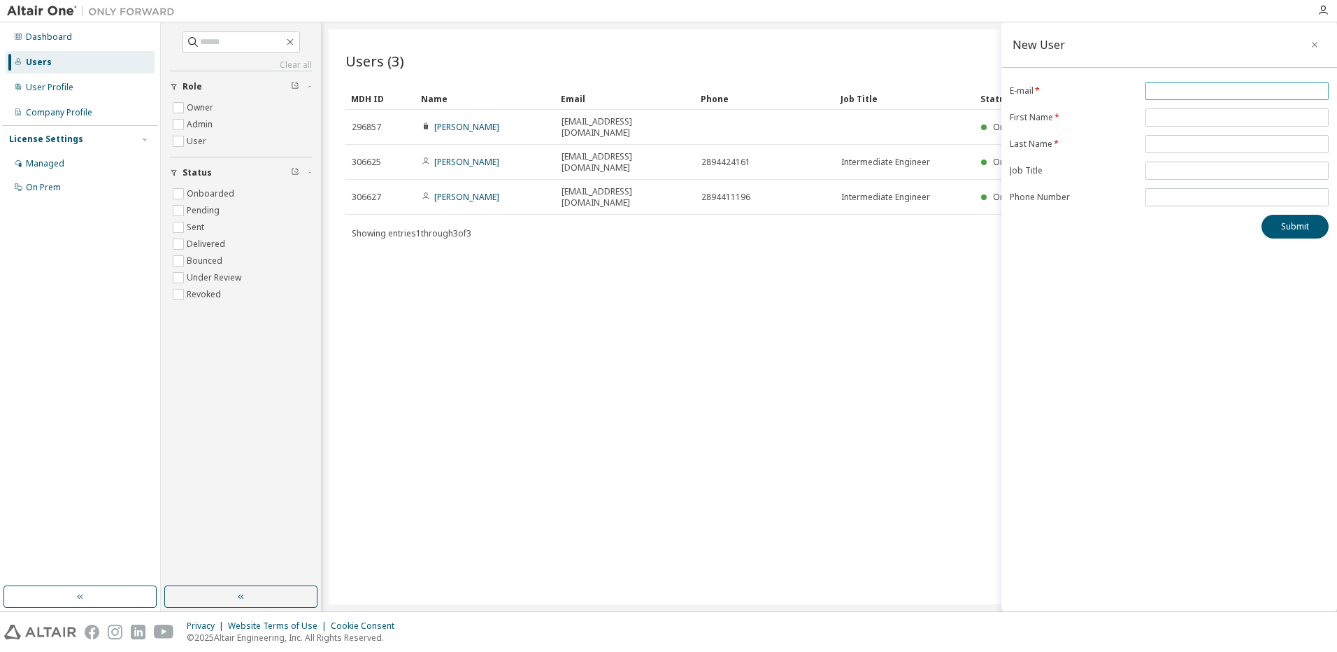
click at [1181, 92] on input "email" at bounding box center [1237, 90] width 176 height 11
type input "**********"
click at [1181, 117] on input "text" at bounding box center [1237, 117] width 176 height 11
type input "*******"
click at [1167, 136] on span at bounding box center [1237, 144] width 183 height 18
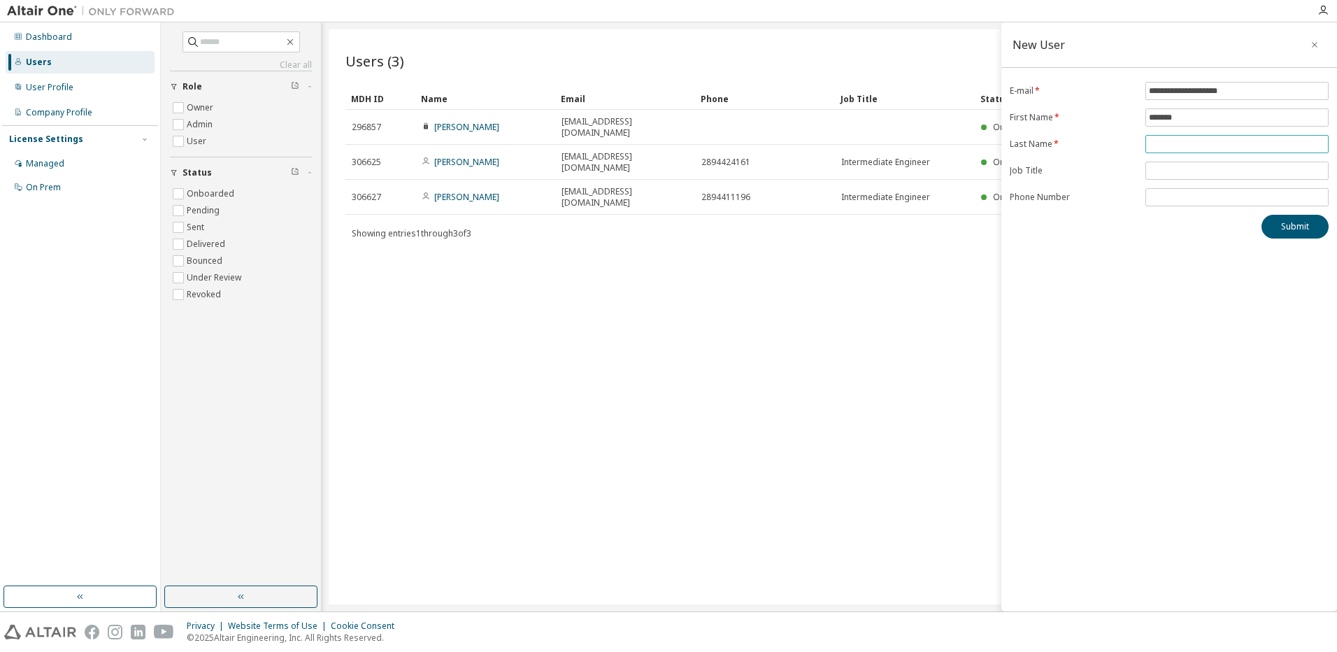
click at [1165, 146] on input "text" at bounding box center [1237, 143] width 176 height 11
type input "*"
type input "******"
click at [1072, 255] on div "**********" at bounding box center [1170, 316] width 336 height 589
click at [1160, 173] on input "text" at bounding box center [1237, 170] width 176 height 11
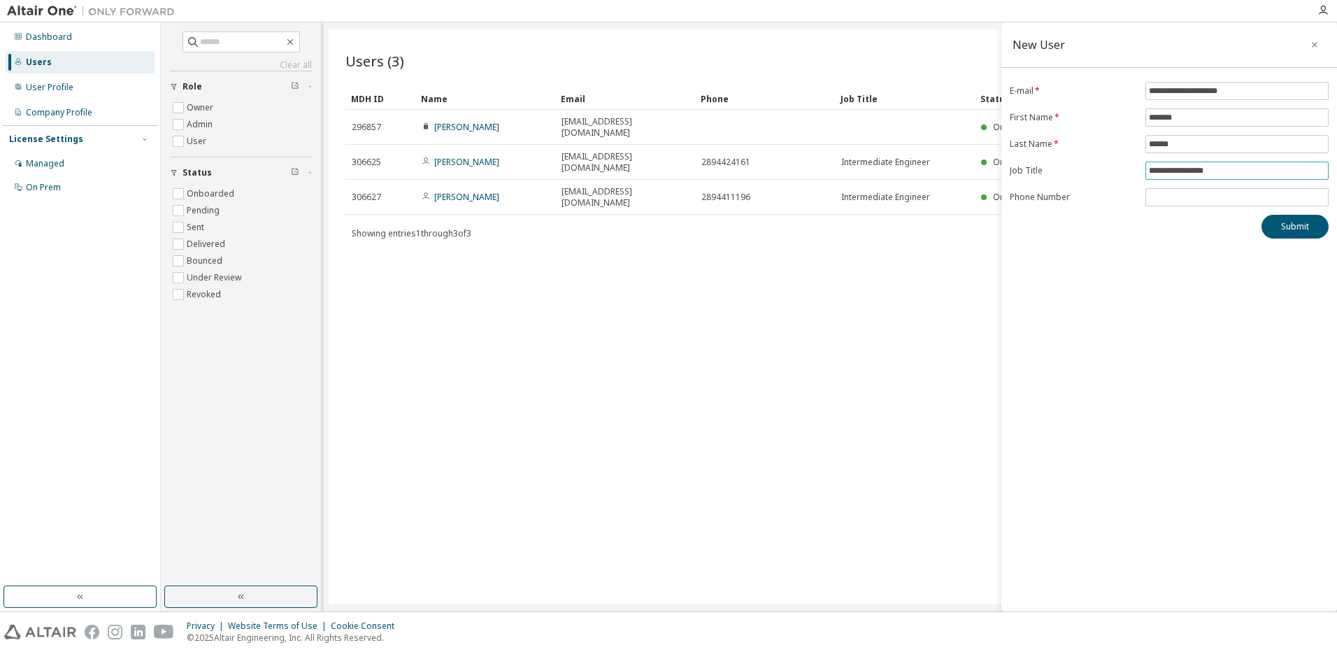
drag, startPoint x: 1222, startPoint y: 167, endPoint x: 1203, endPoint y: 168, distance: 18.9
click at [1203, 168] on input "**********" at bounding box center [1237, 170] width 176 height 11
type input "**********"
click at [1165, 197] on input "tel" at bounding box center [1237, 197] width 176 height 11
type input "**********"
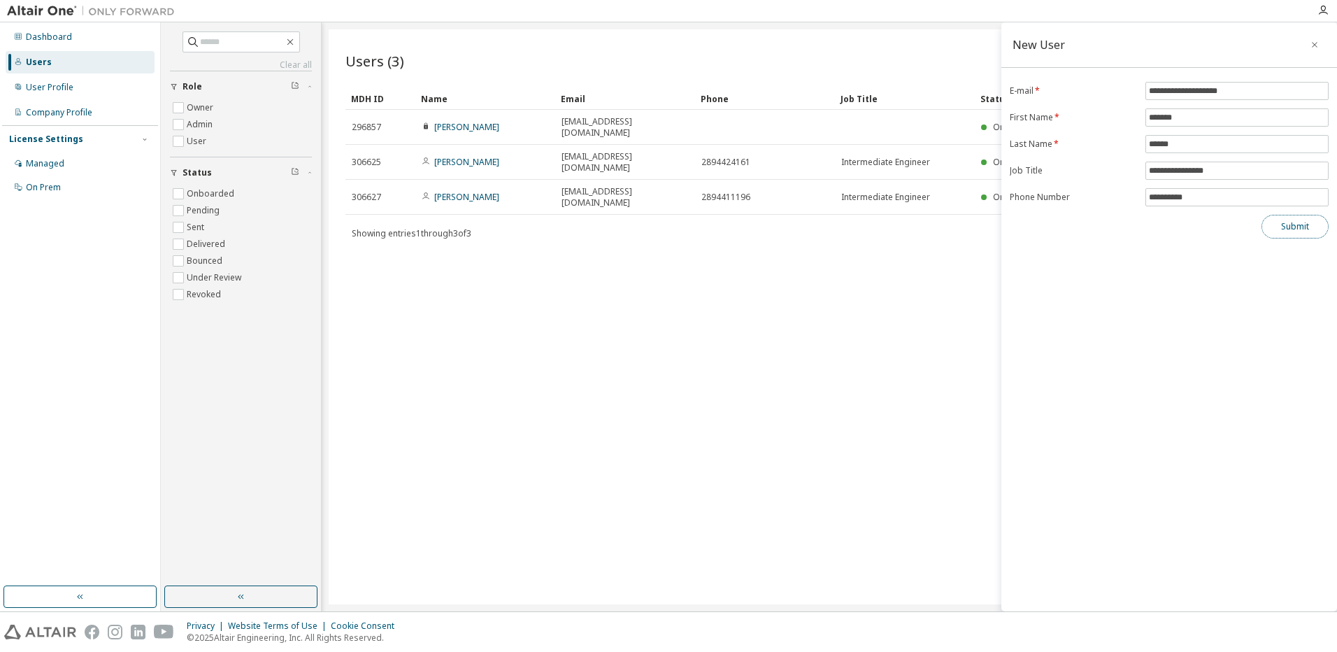
click at [1276, 227] on button "Submit" at bounding box center [1295, 227] width 67 height 24
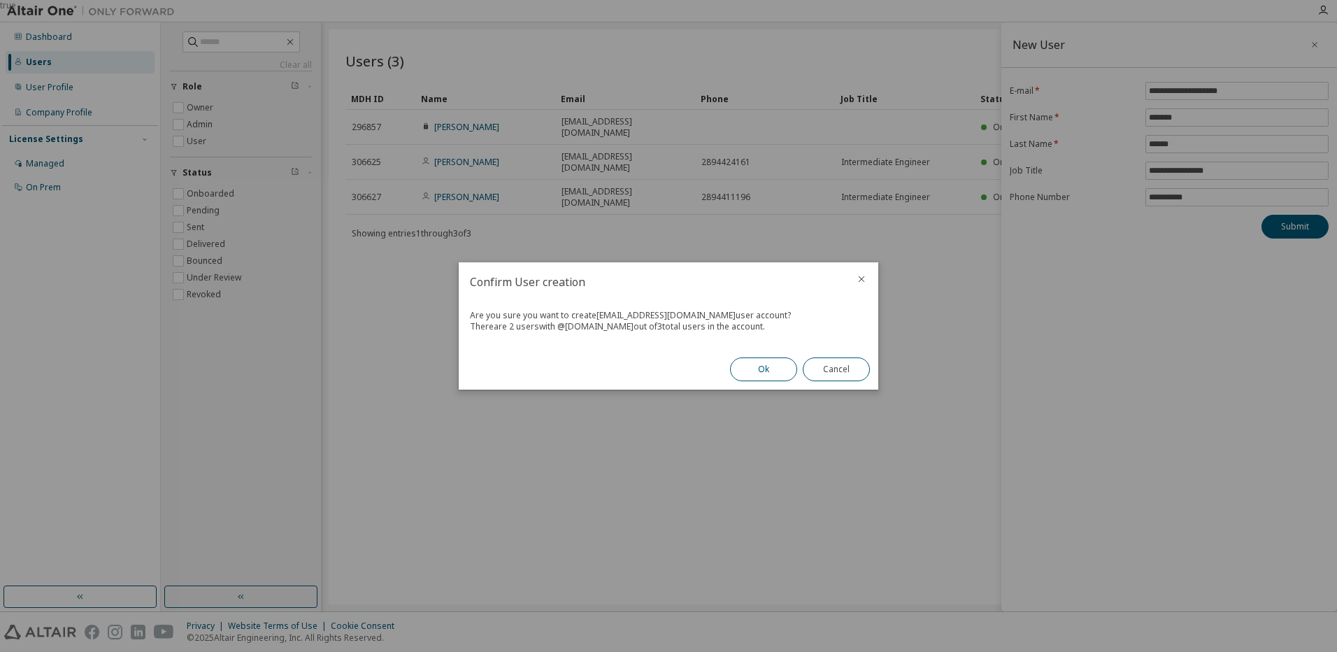
click at [757, 366] on button "Ok" at bounding box center [763, 369] width 67 height 24
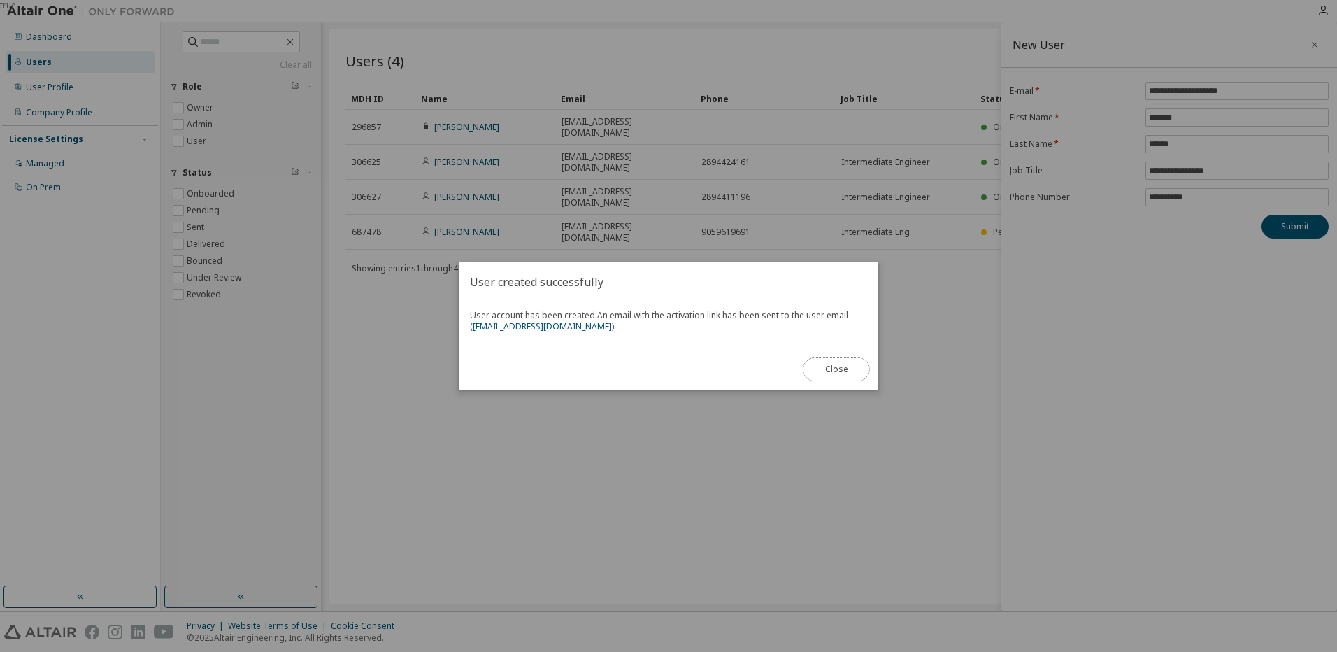
click at [855, 375] on button "Close" at bounding box center [836, 369] width 67 height 24
